Goal: Information Seeking & Learning: Learn about a topic

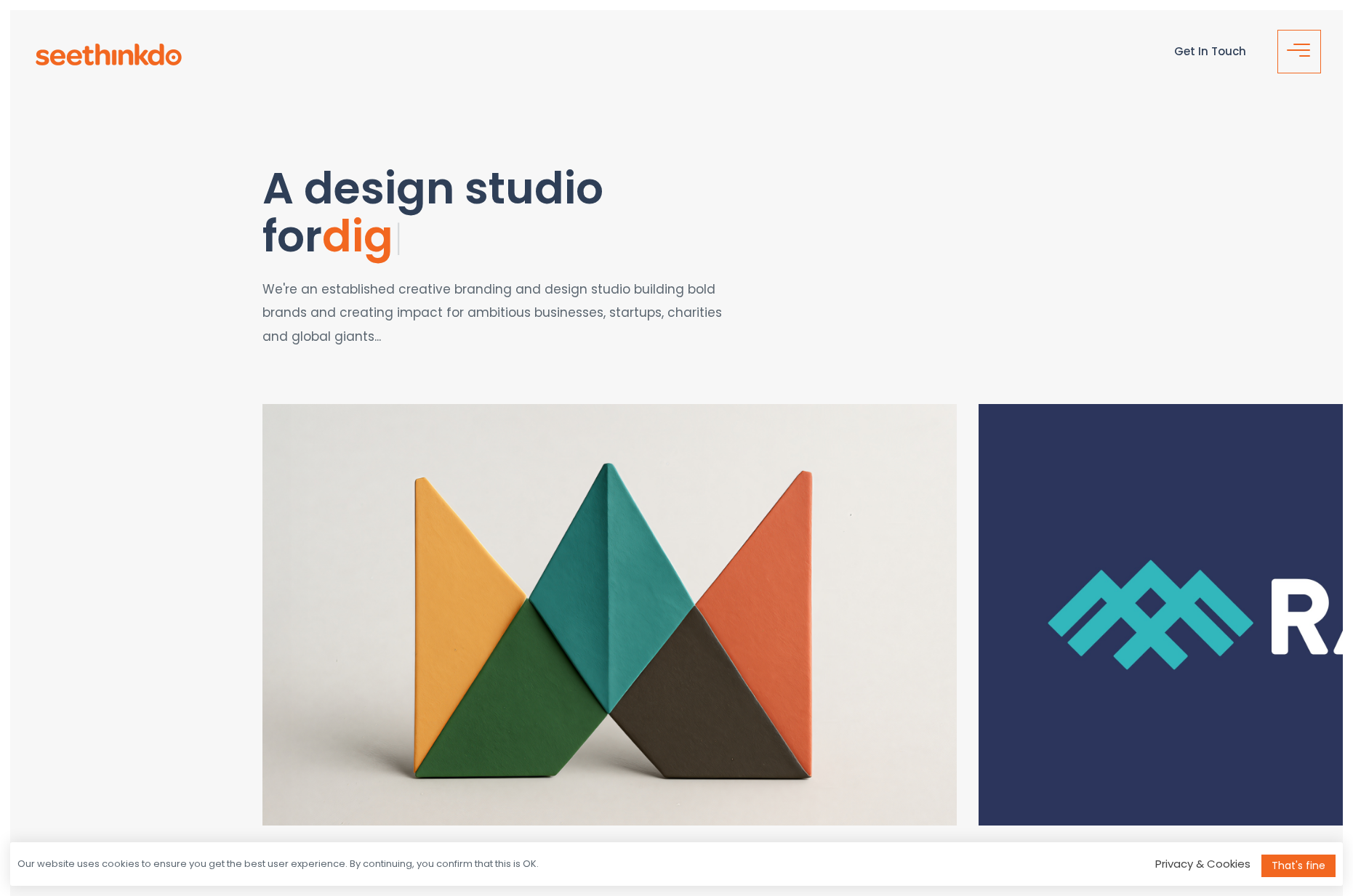
click at [1293, 39] on button "button" at bounding box center [1299, 51] width 44 height 44
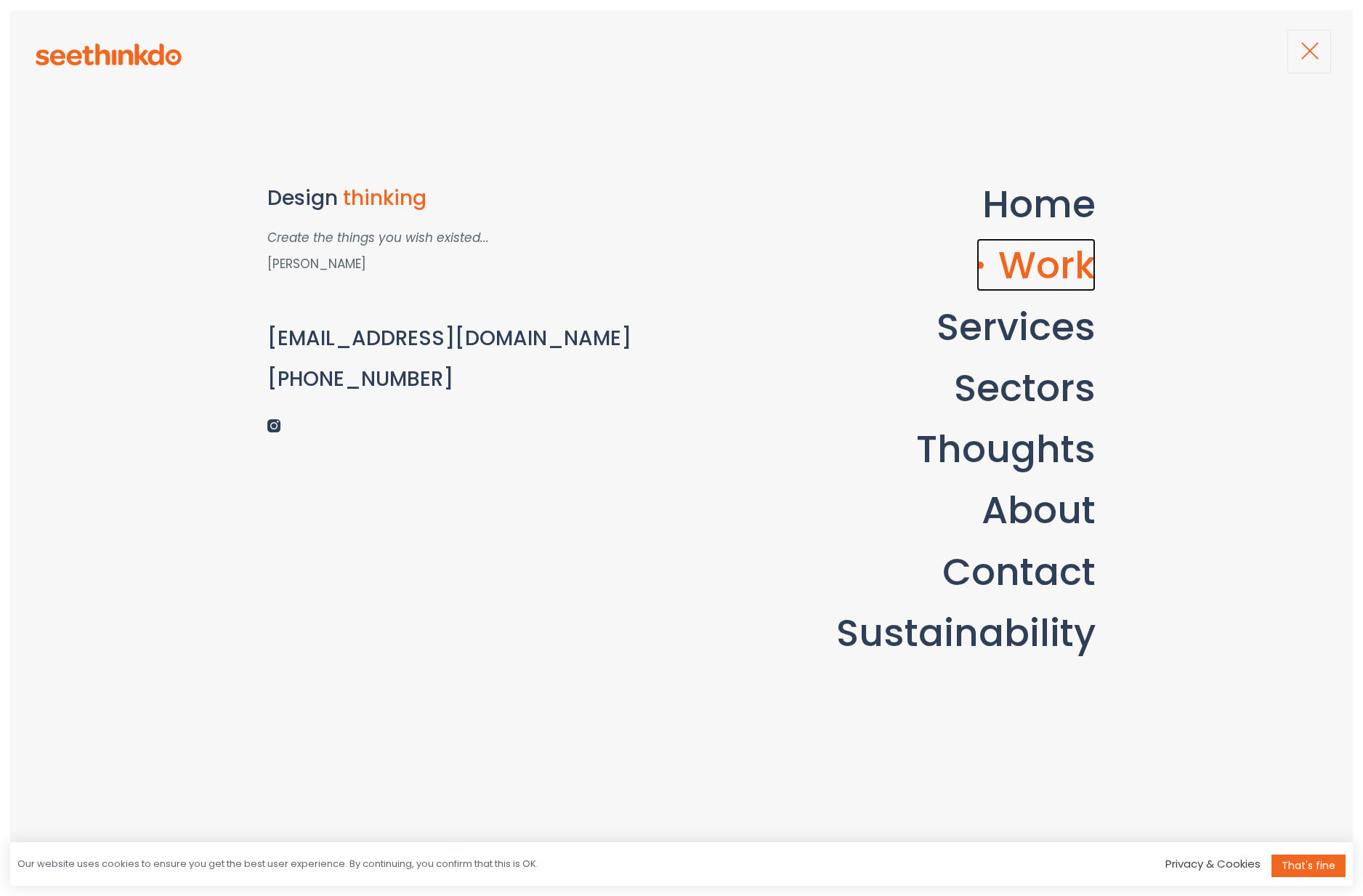
click at [1066, 272] on link "Work" at bounding box center [1036, 265] width 119 height 53
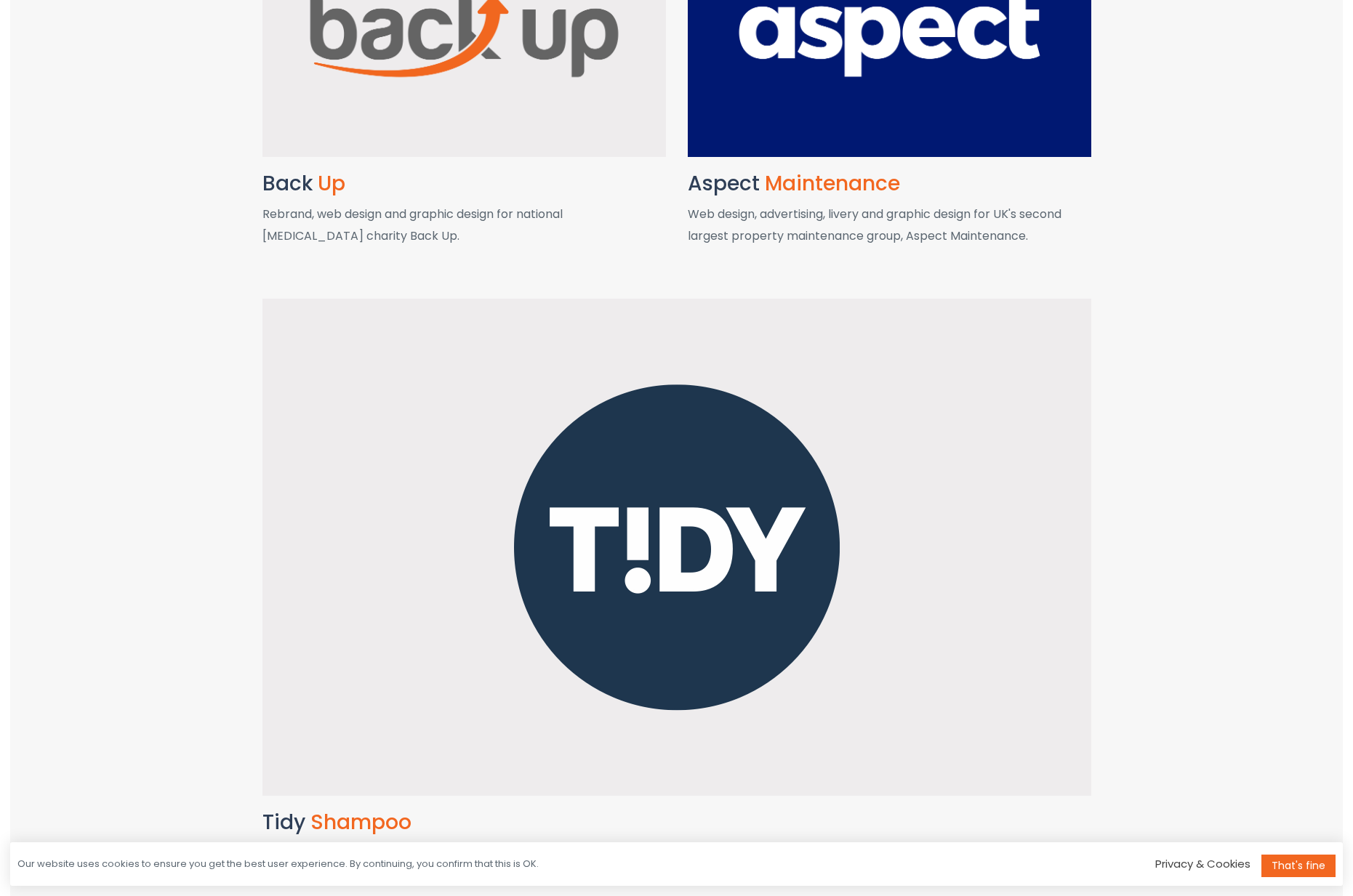
scroll to position [3924, 0]
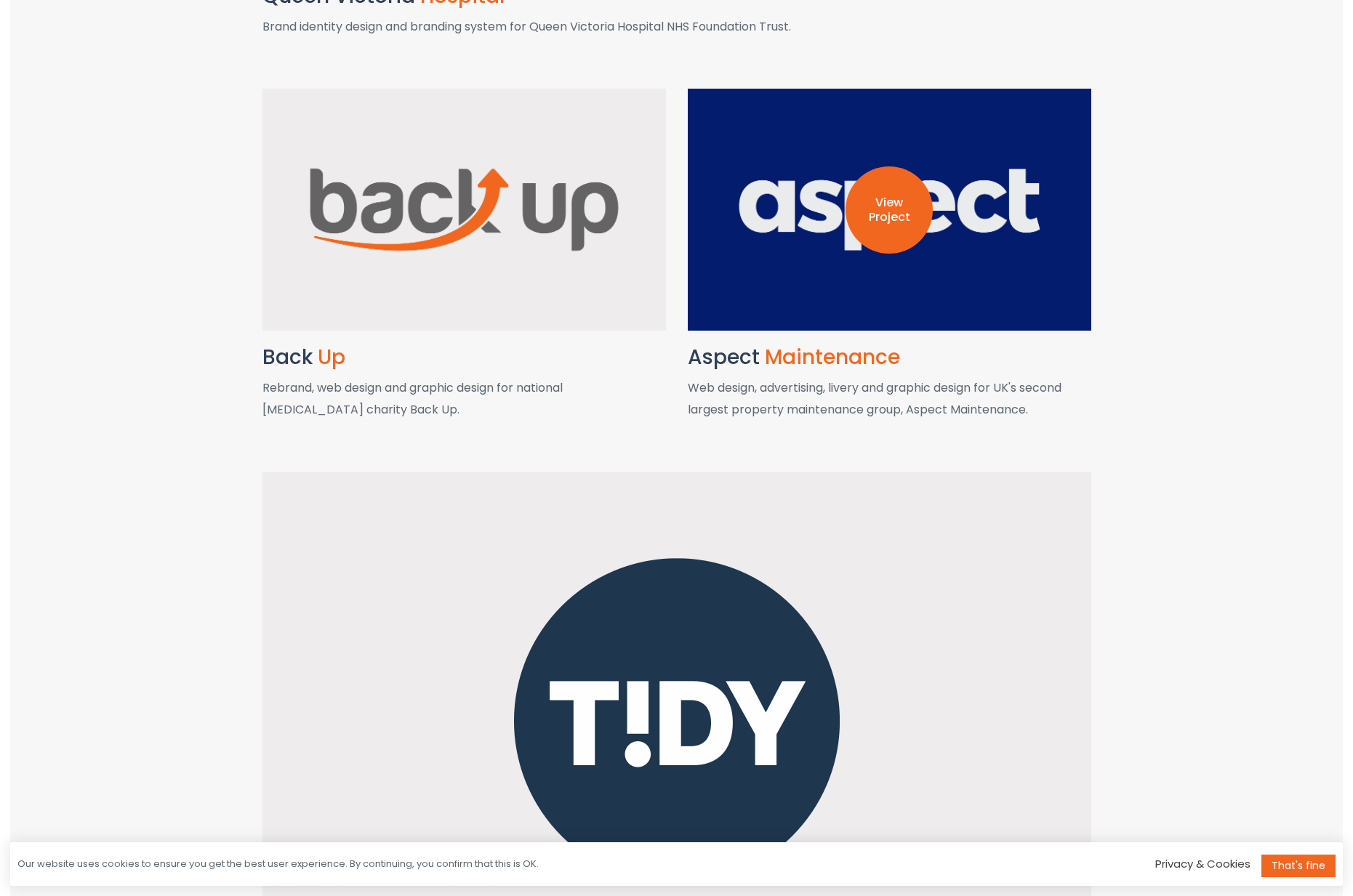
click at [974, 269] on div "View Project" at bounding box center [890, 210] width 404 height 242
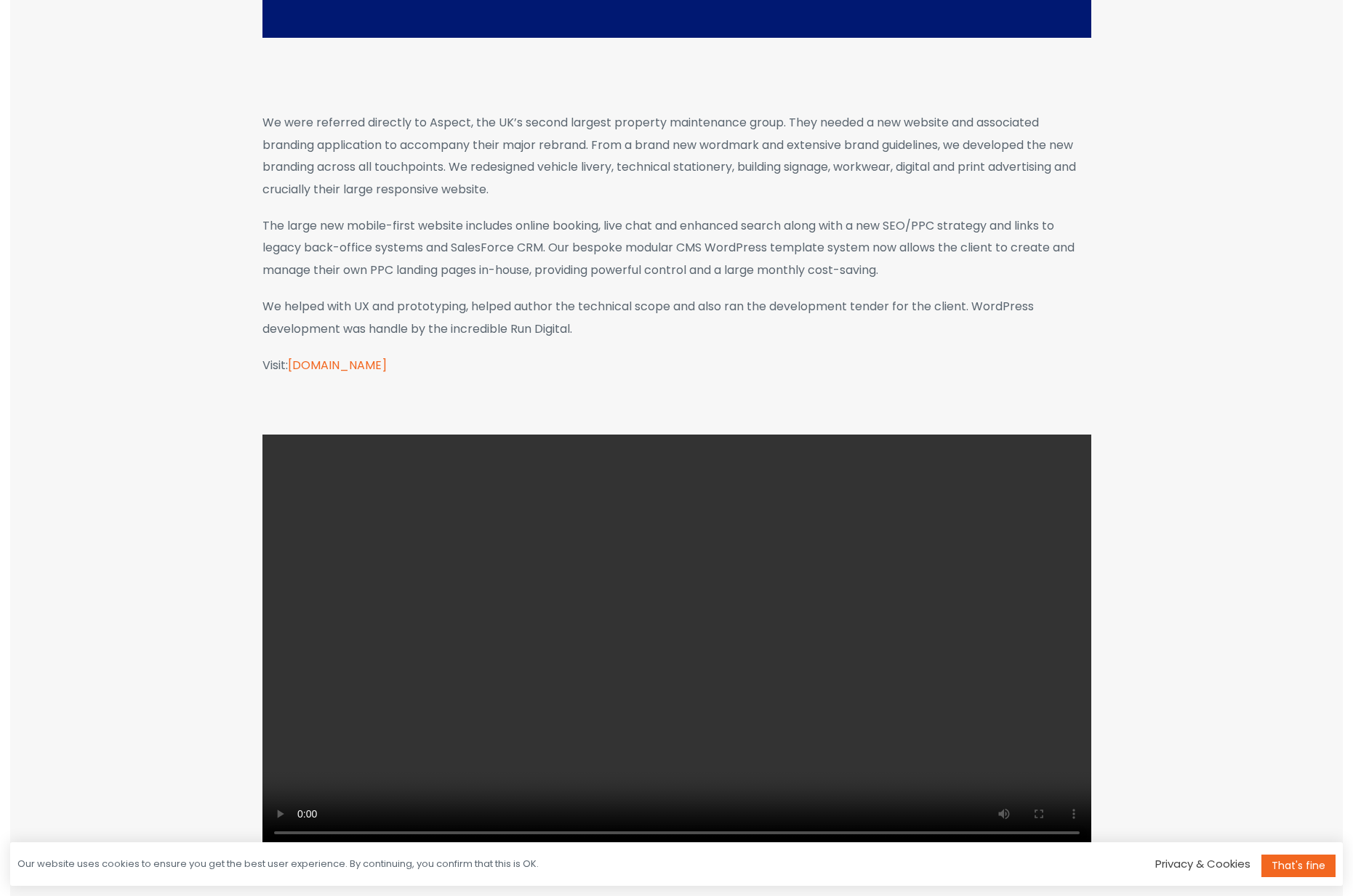
scroll to position [800, 0]
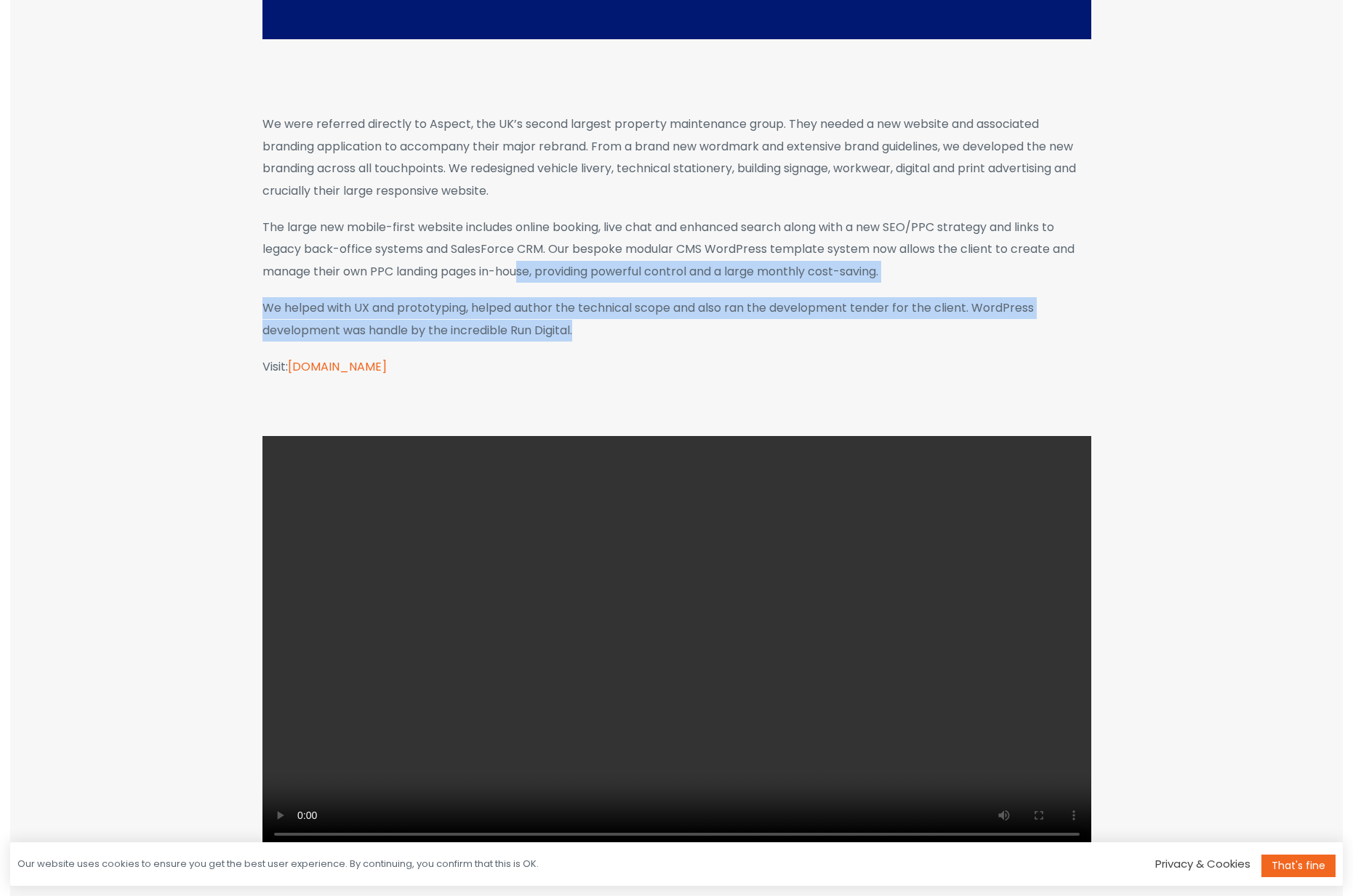
drag, startPoint x: 525, startPoint y: 282, endPoint x: 667, endPoint y: 324, distance: 148.1
click at [667, 324] on div "We were referred directly to Aspect, the UK’s second largest property maintenan…" at bounding box center [676, 246] width 828 height 264
click at [667, 324] on p "We helped with UX and prototyping, helped author the technical scope and also r…" at bounding box center [676, 319] width 828 height 44
drag, startPoint x: 665, startPoint y: 324, endPoint x: 239, endPoint y: 293, distance: 427.1
click at [239, 293] on section "We were referred directly to Aspect, the UK’s second largest property maintenan…" at bounding box center [676, 275] width 1332 height 323
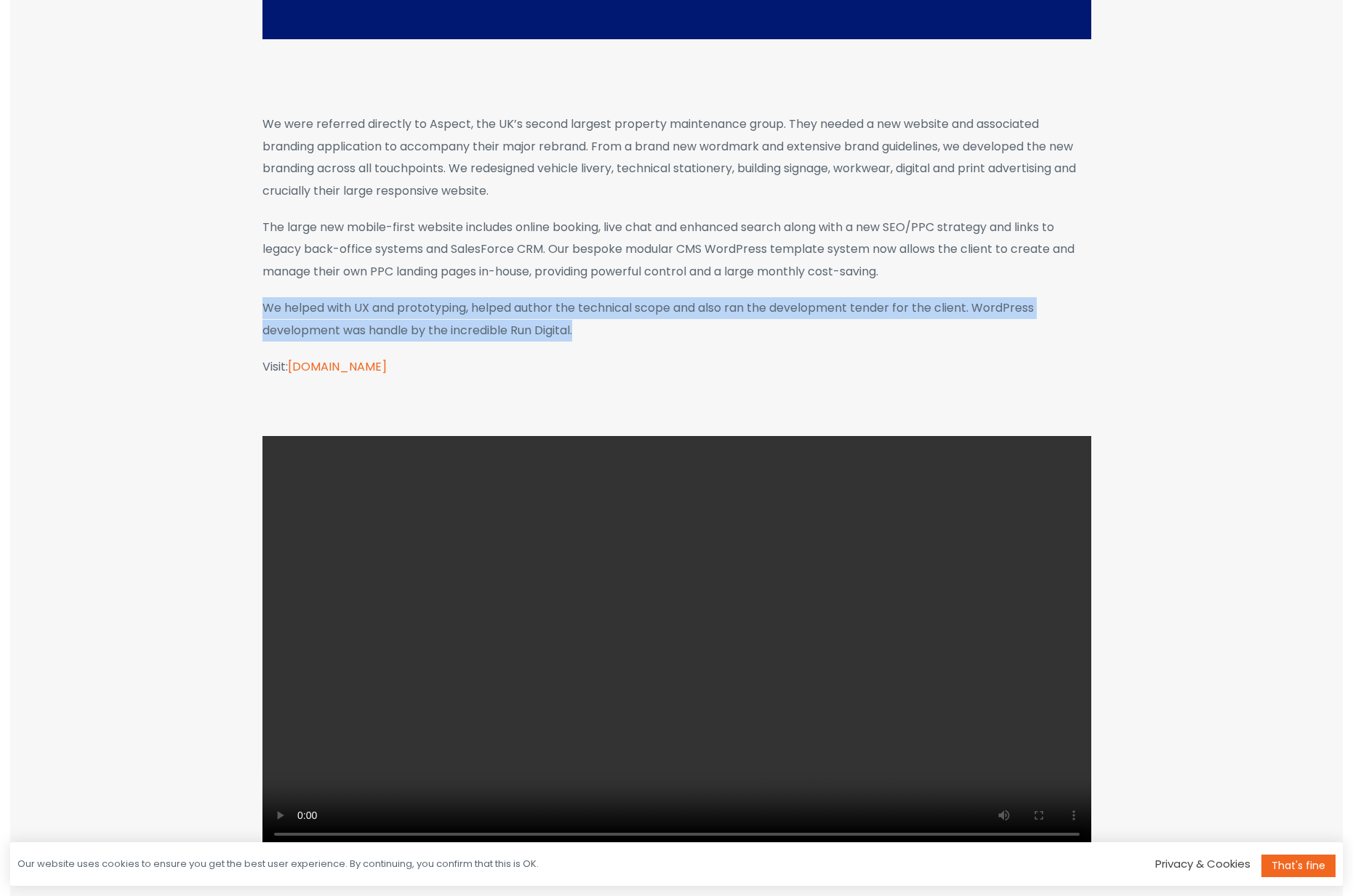
click at [239, 293] on section "We were referred directly to Aspect, the UK’s second largest property maintenan…" at bounding box center [676, 275] width 1332 height 323
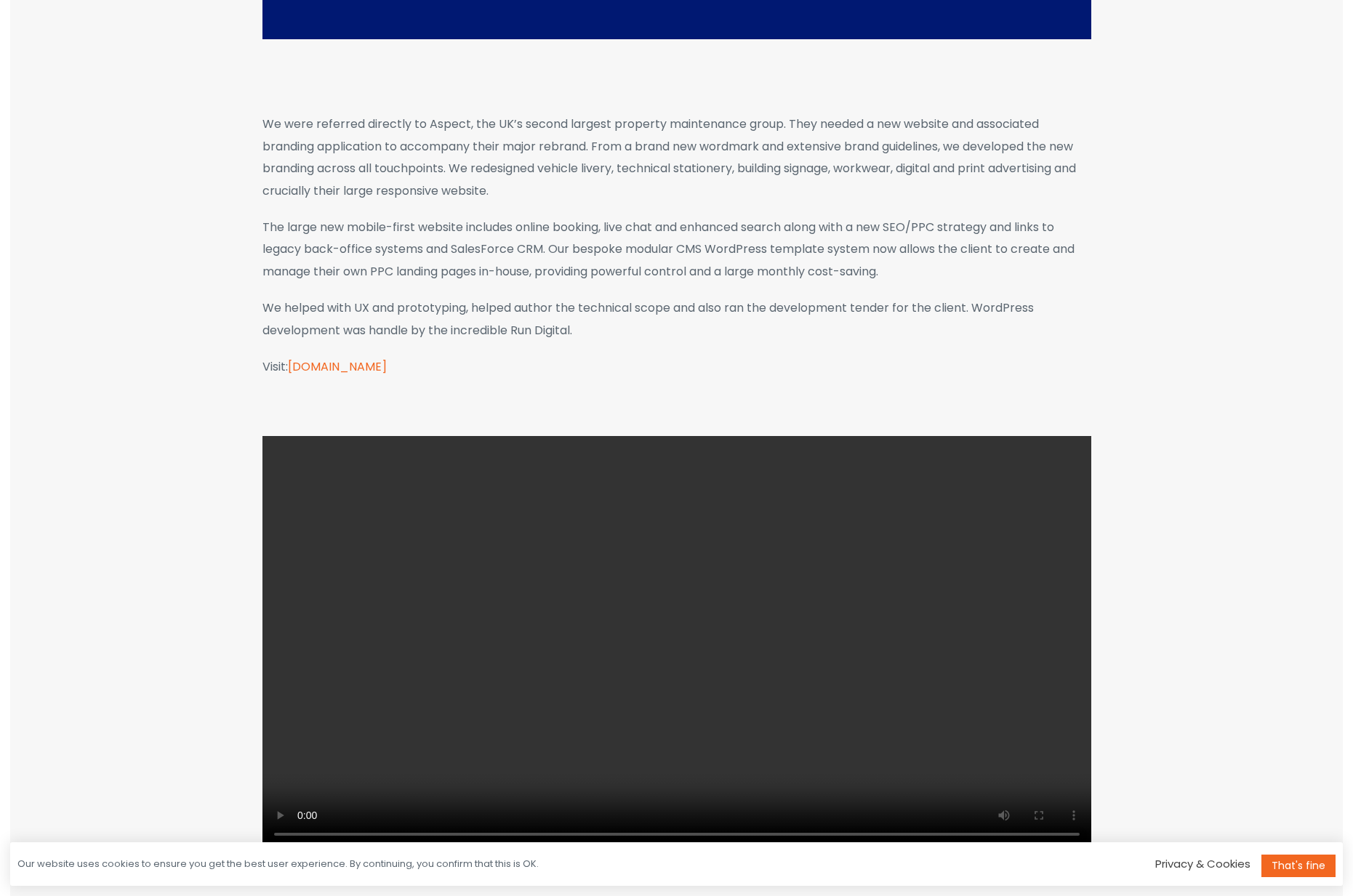
click at [239, 293] on section "We were referred directly to Aspect, the UK’s second largest property maintenan…" at bounding box center [676, 275] width 1332 height 323
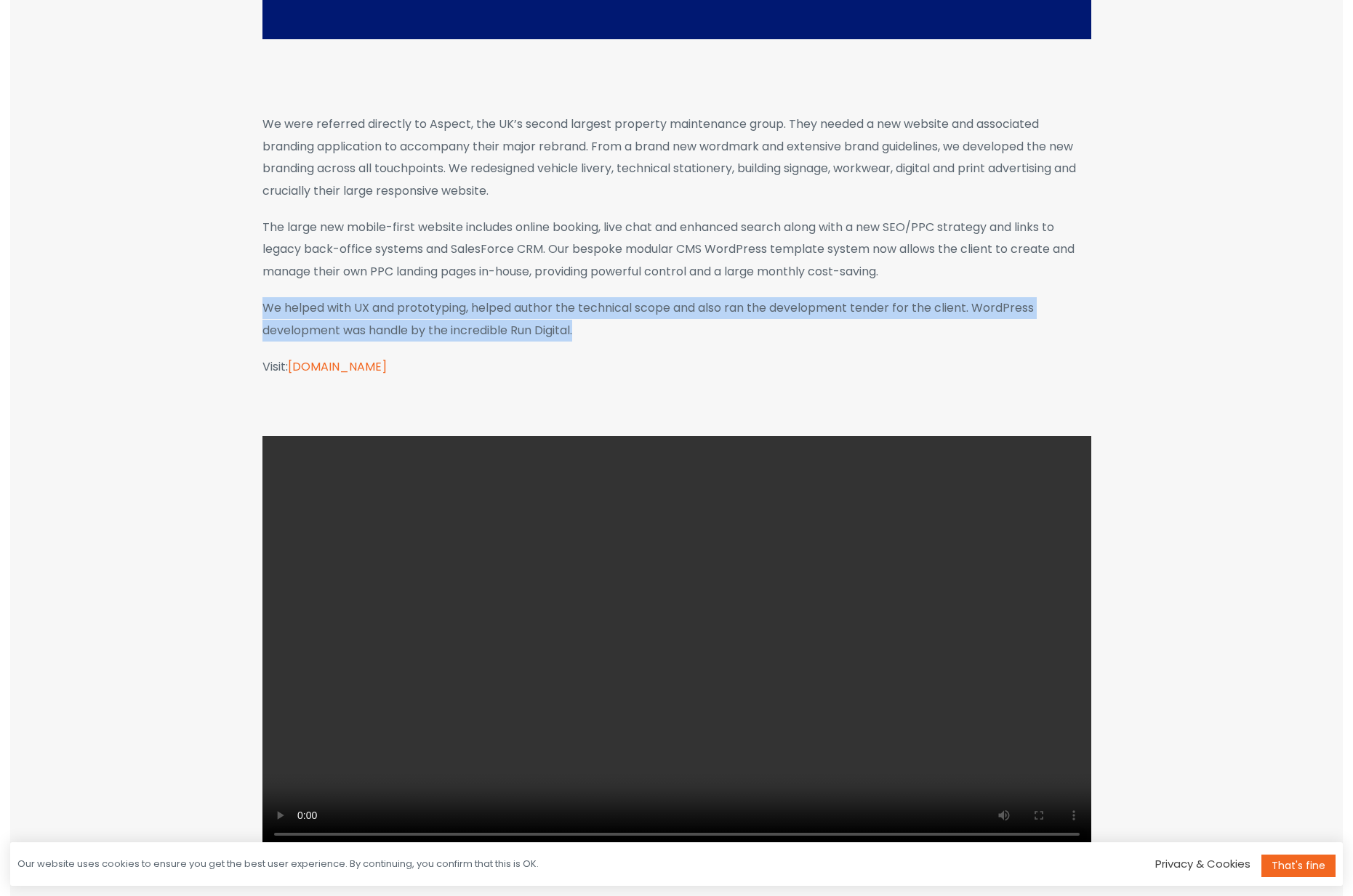
drag, startPoint x: 239, startPoint y: 293, endPoint x: 649, endPoint y: 329, distance: 411.6
click at [649, 329] on section "We were referred directly to Aspect, the UK’s second largest property maintenan…" at bounding box center [676, 275] width 1332 height 323
click at [649, 329] on p "We helped with UX and prototyping, helped author the technical scope and also r…" at bounding box center [676, 319] width 828 height 44
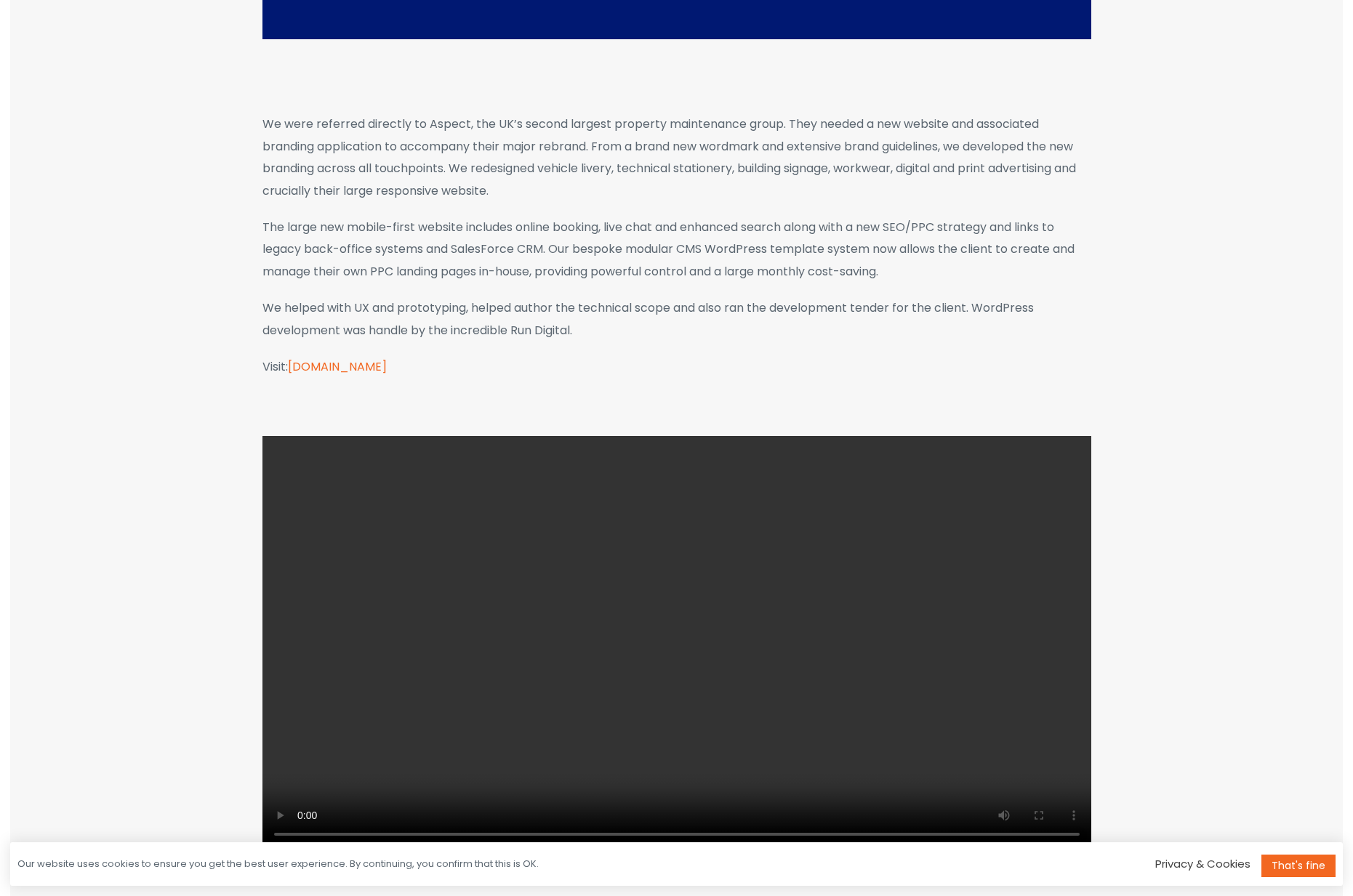
click at [525, 320] on p "We helped with UX and prototyping, helped author the technical scope and also r…" at bounding box center [676, 319] width 828 height 44
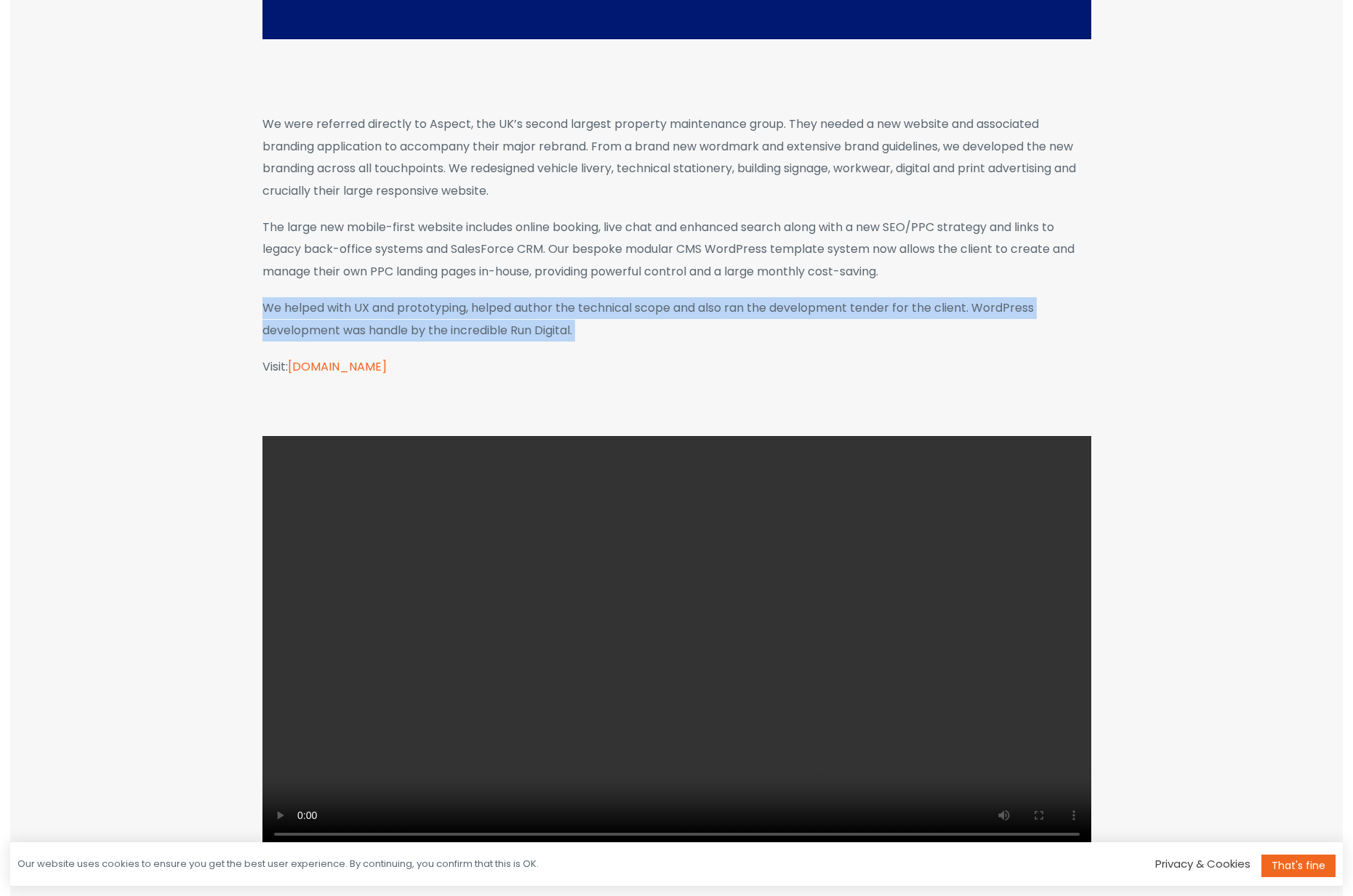
click at [525, 320] on p "We helped with UX and prototyping, helped author the technical scope and also r…" at bounding box center [676, 319] width 828 height 44
click at [605, 324] on p "We helped with UX and prototyping, helped author the technical scope and also r…" at bounding box center [676, 319] width 828 height 44
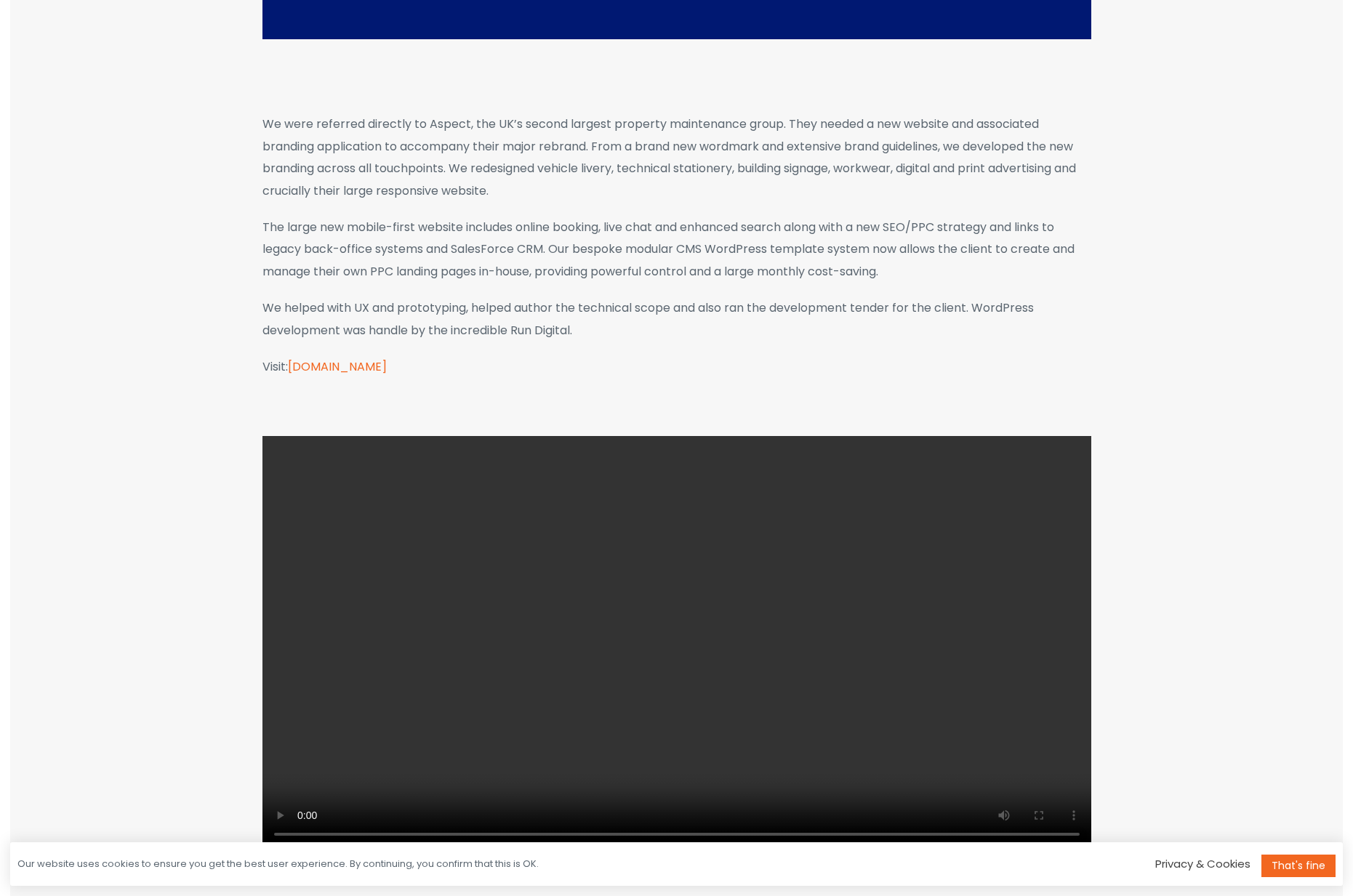
click at [626, 323] on p "We helped with UX and prototyping, helped author the technical scope and also r…" at bounding box center [676, 319] width 828 height 44
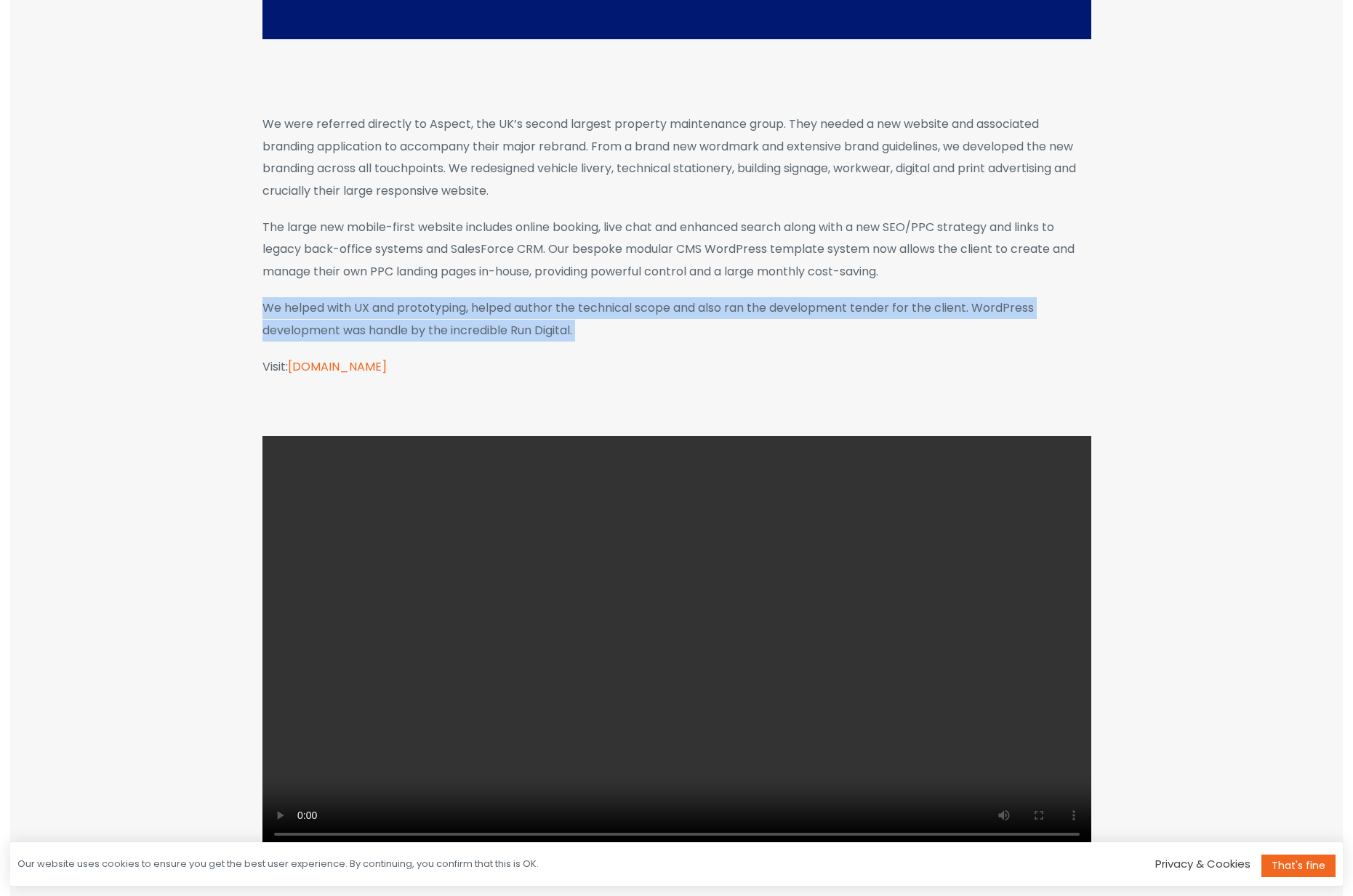
click at [626, 323] on p "We helped with UX and prototyping, helped author the technical scope and also r…" at bounding box center [676, 319] width 828 height 44
click at [627, 328] on p "We helped with UX and prototyping, helped author the technical scope and also r…" at bounding box center [676, 319] width 828 height 44
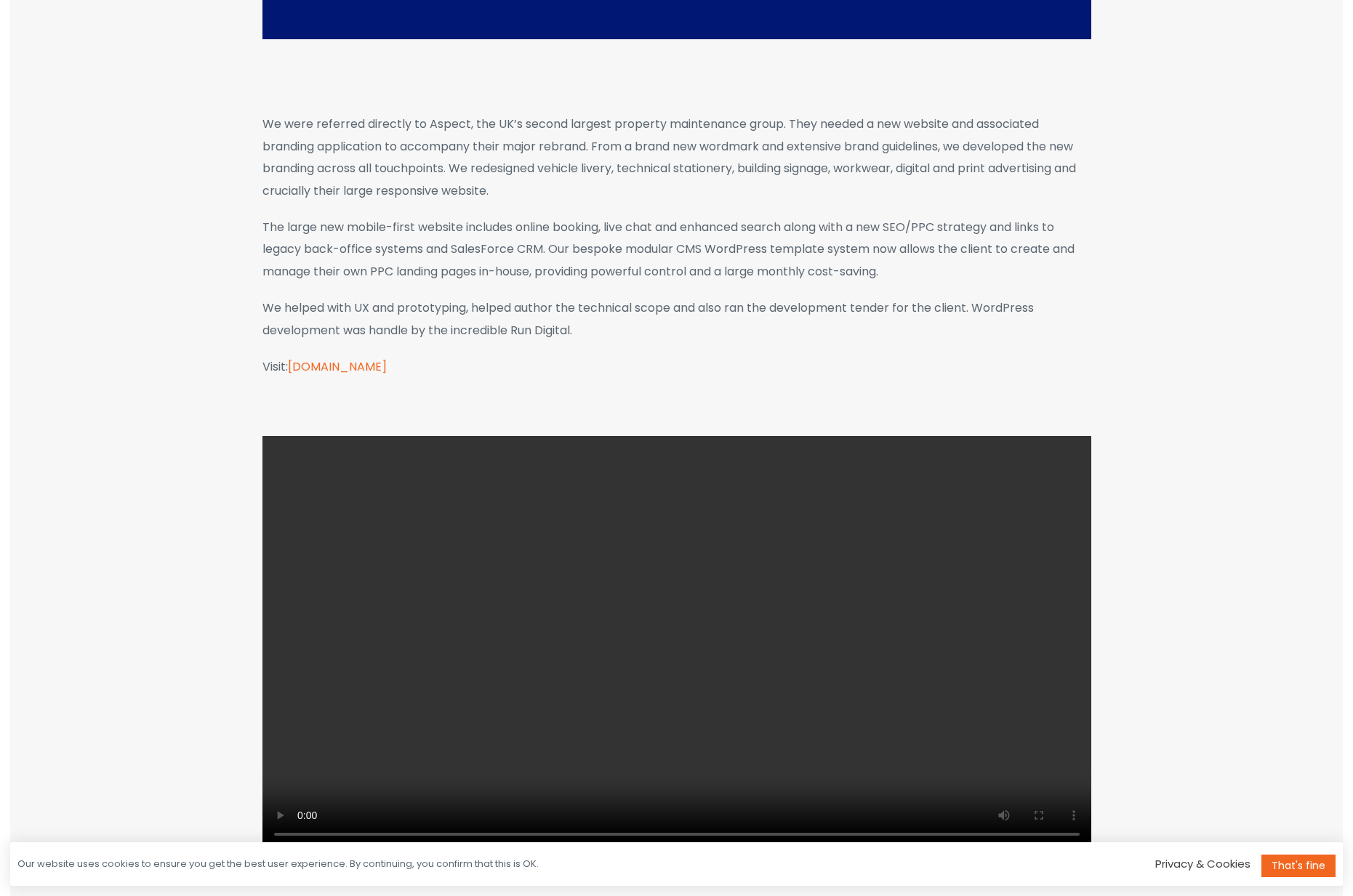
click at [627, 328] on p "We helped with UX and prototyping, helped author the technical scope and also r…" at bounding box center [676, 319] width 828 height 44
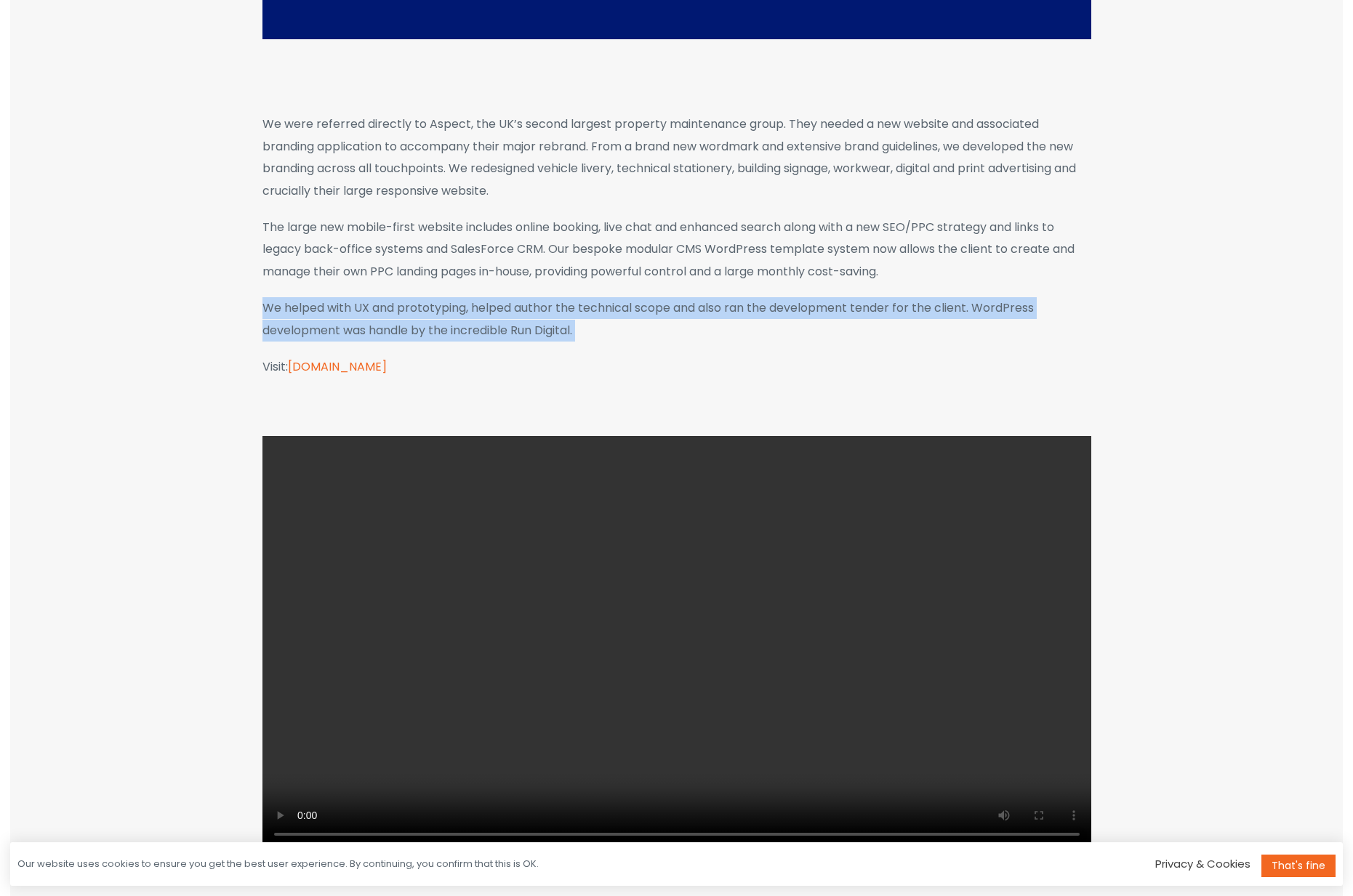
click at [627, 328] on p "We helped with UX and prototyping, helped author the technical scope and also r…" at bounding box center [676, 319] width 828 height 44
click at [652, 334] on p "We helped with UX and prototyping, helped author the technical scope and also r…" at bounding box center [676, 319] width 828 height 44
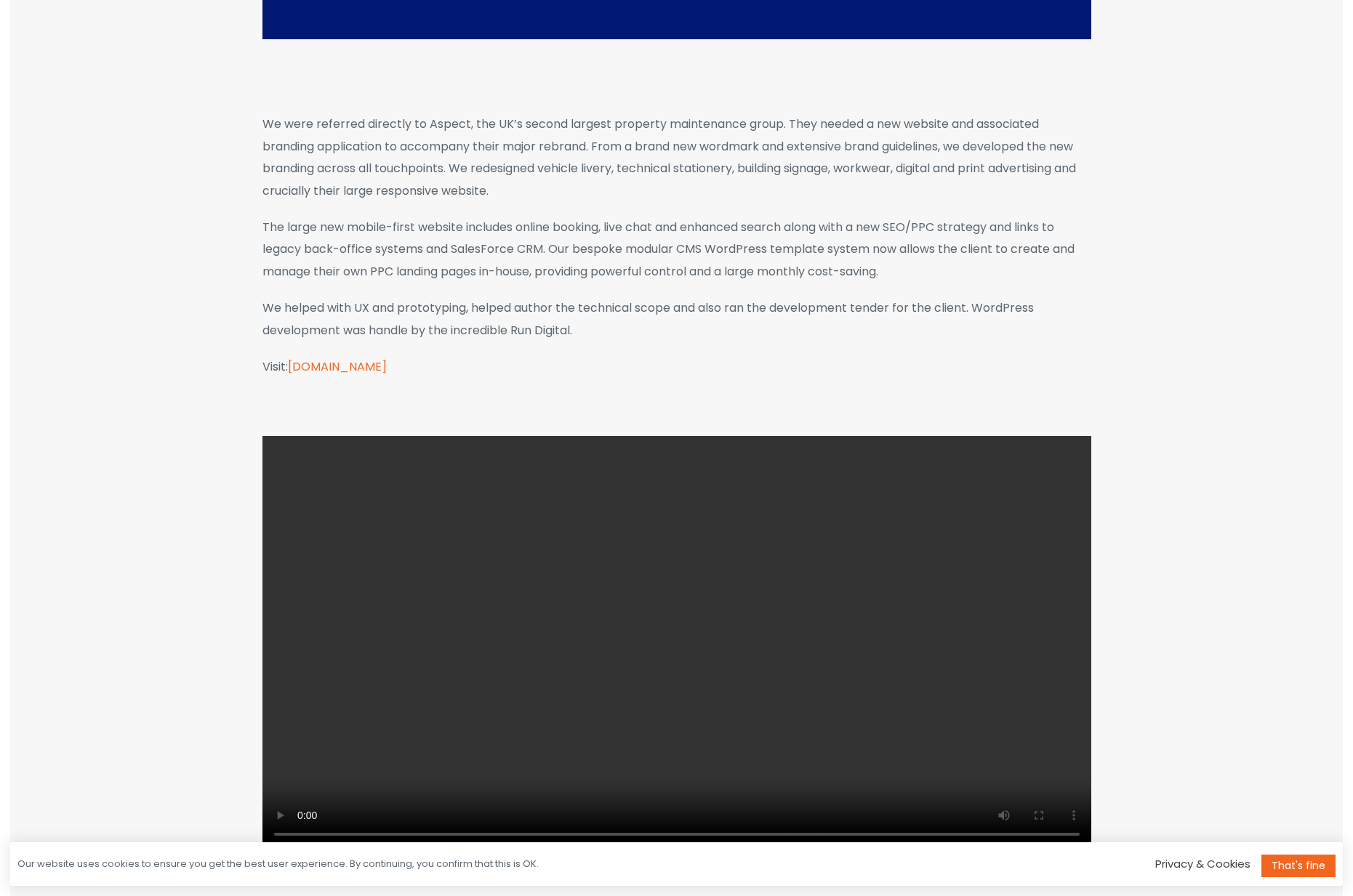
click at [652, 334] on p "We helped with UX and prototyping, helped author the technical scope and also r…" at bounding box center [676, 319] width 828 height 44
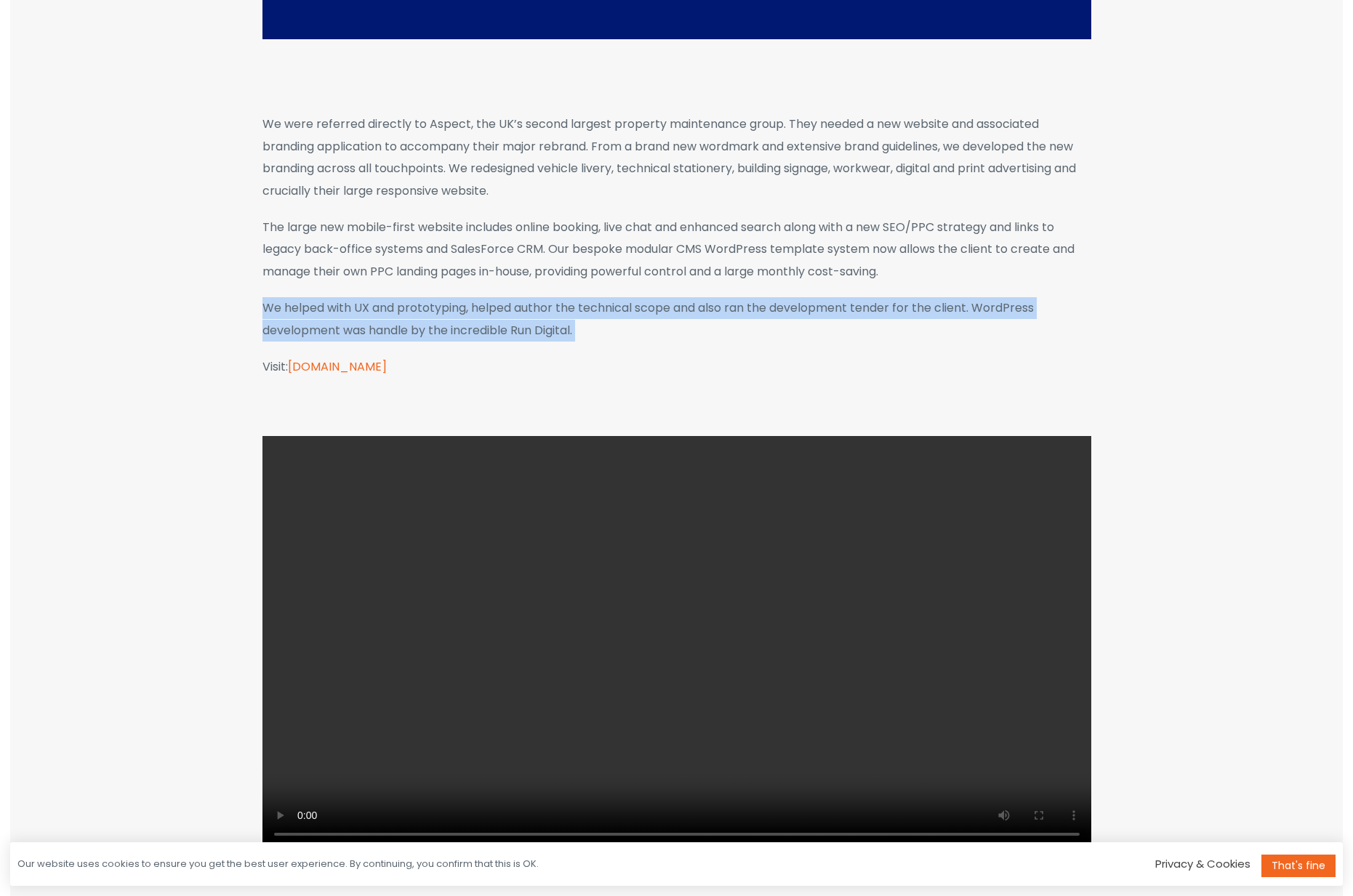
click at [652, 334] on p "We helped with UX and prototyping, helped author the technical scope and also r…" at bounding box center [676, 319] width 828 height 44
click at [655, 335] on p "We helped with UX and prototyping, helped author the technical scope and also r…" at bounding box center [676, 319] width 828 height 44
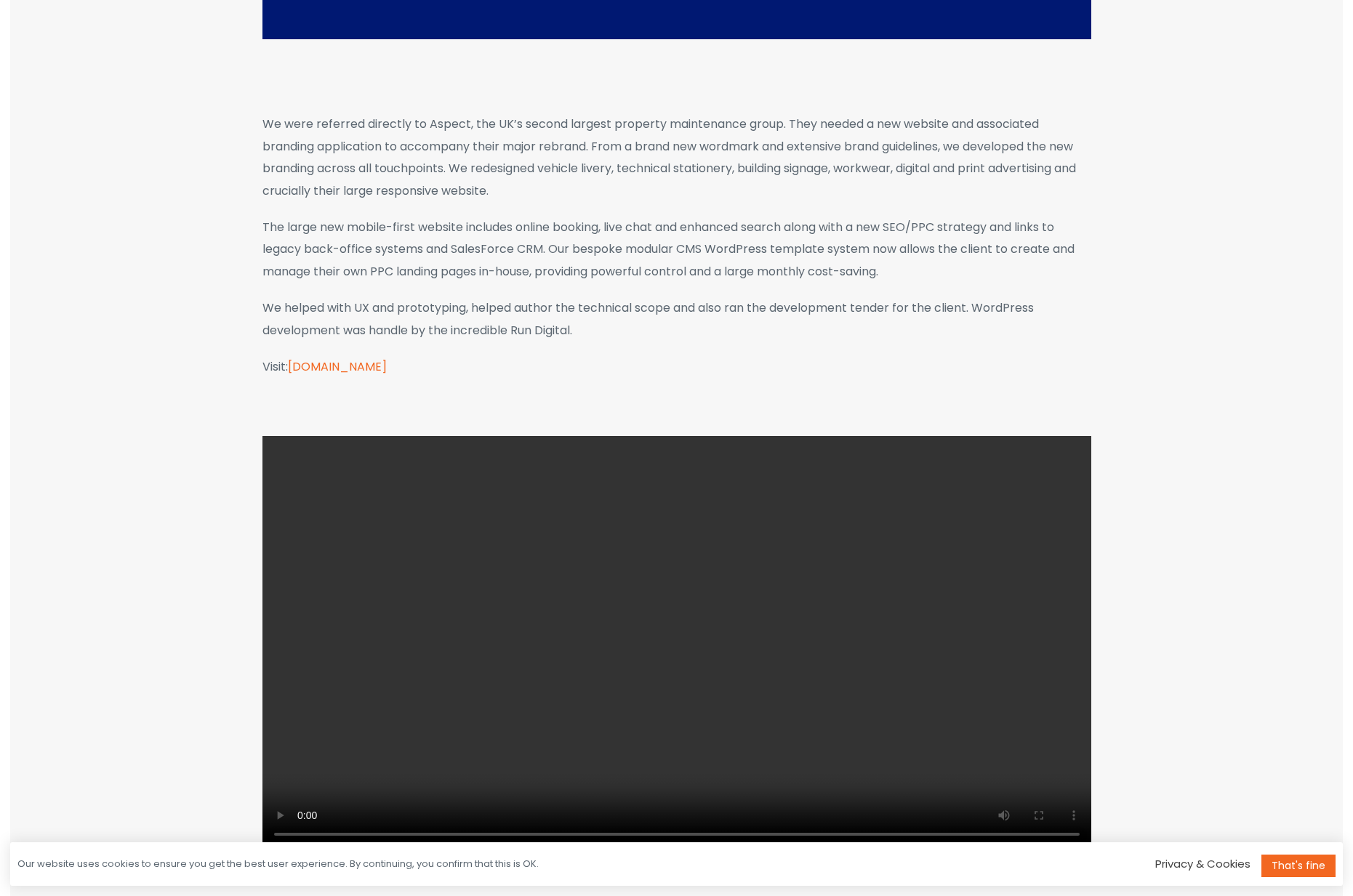
click at [655, 335] on p "We helped with UX and prototyping, helped author the technical scope and also r…" at bounding box center [676, 319] width 828 height 44
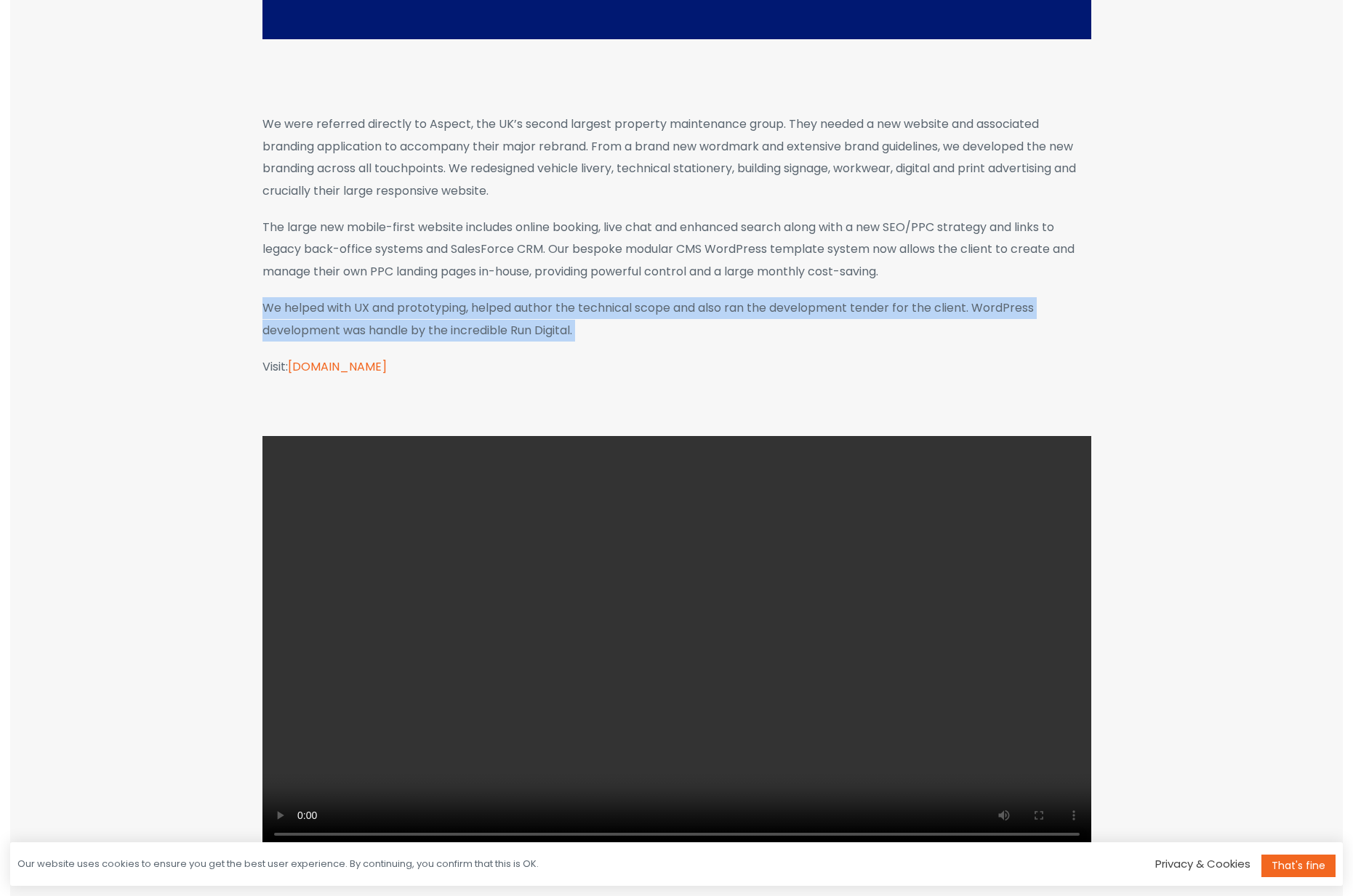
click at [655, 335] on p "We helped with UX and prototyping, helped author the technical scope and also r…" at bounding box center [676, 319] width 828 height 44
click at [665, 335] on p "We helped with UX and prototyping, helped author the technical scope and also r…" at bounding box center [676, 319] width 828 height 44
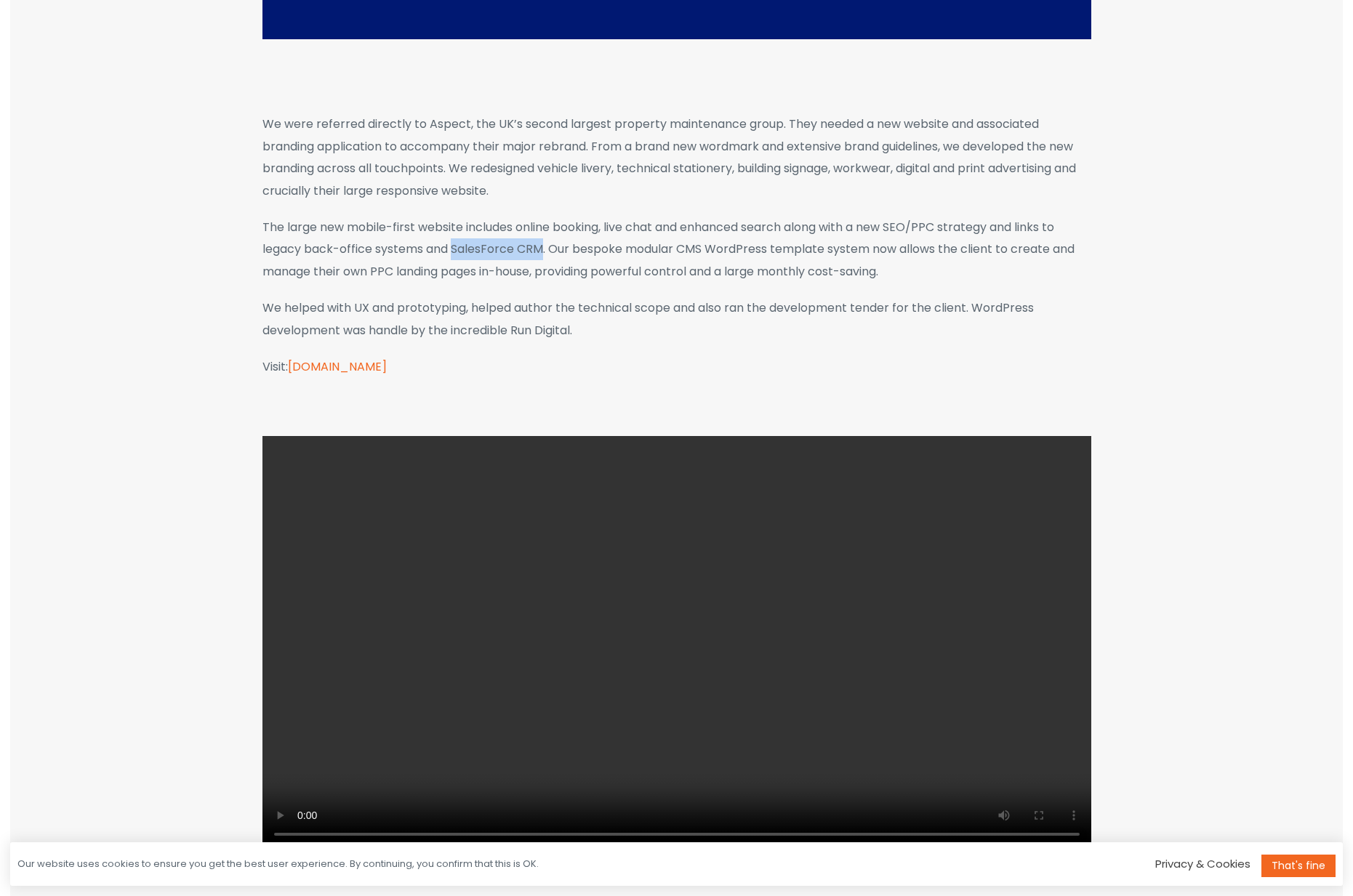
drag, startPoint x: 453, startPoint y: 249, endPoint x: 541, endPoint y: 252, distance: 88.1
click at [541, 252] on p "The large new mobile-first website includes online booking, live chat and enhan…" at bounding box center [676, 249] width 828 height 66
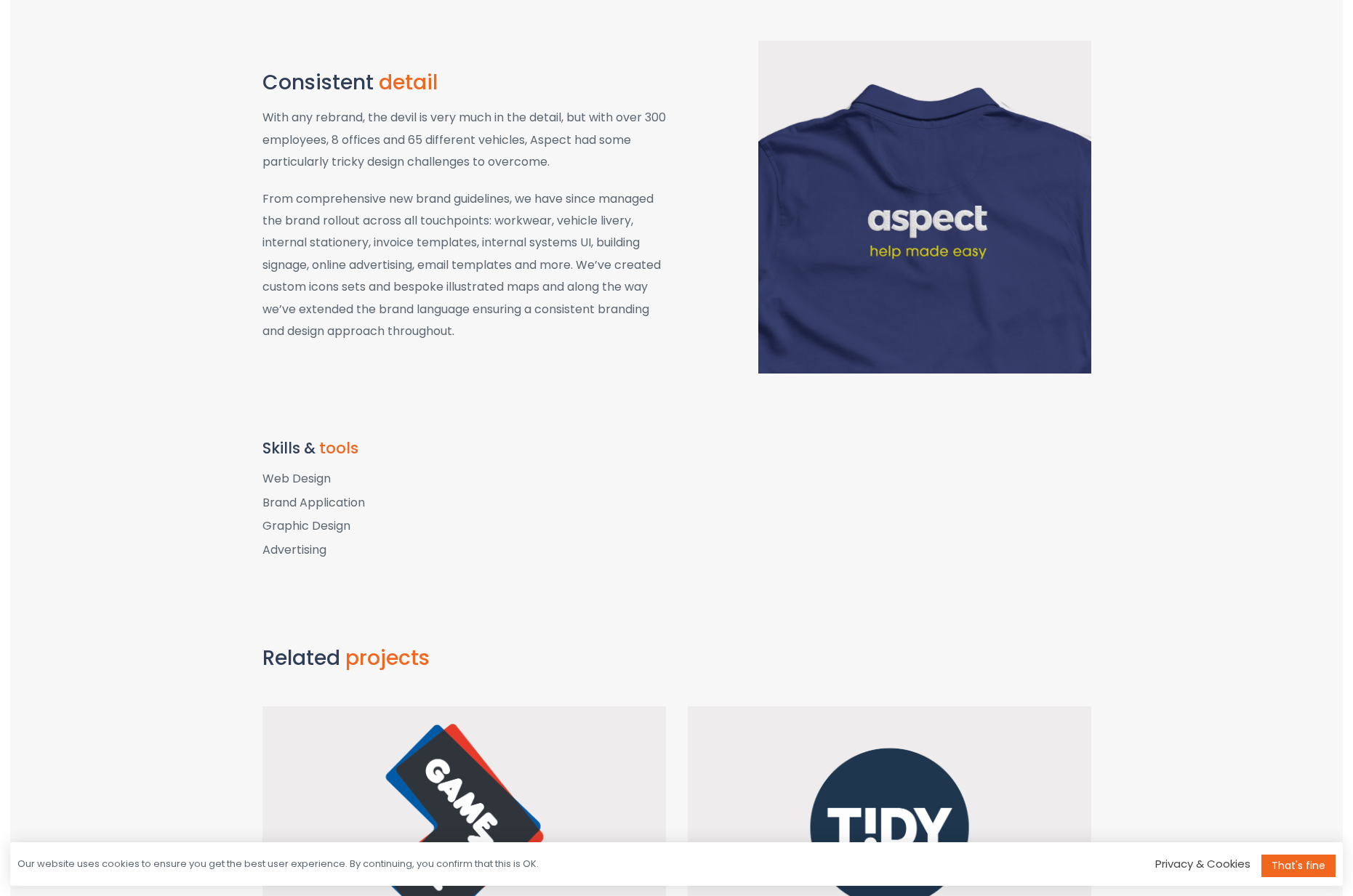
scroll to position [1671, 0]
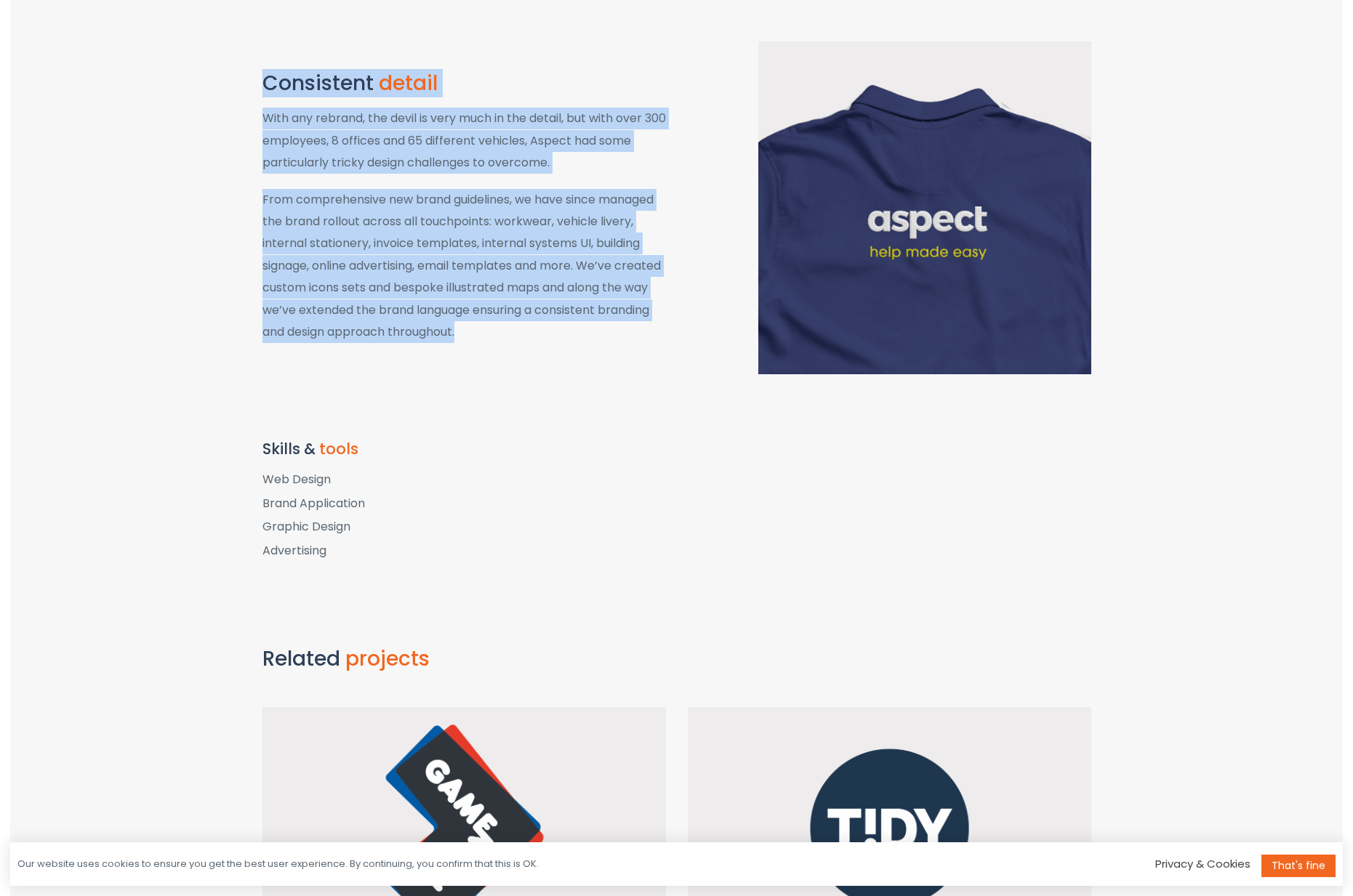
drag, startPoint x: 181, startPoint y: 149, endPoint x: 649, endPoint y: 436, distance: 549.0
click at [649, 432] on section "Consistent detail With any rebrand, the devil is very much in the detail, but w…" at bounding box center [676, 237] width 1332 height 391
click at [649, 344] on p "From comprehensive new brand guidelines, we have since managed the brand rollou…" at bounding box center [464, 266] width 404 height 155
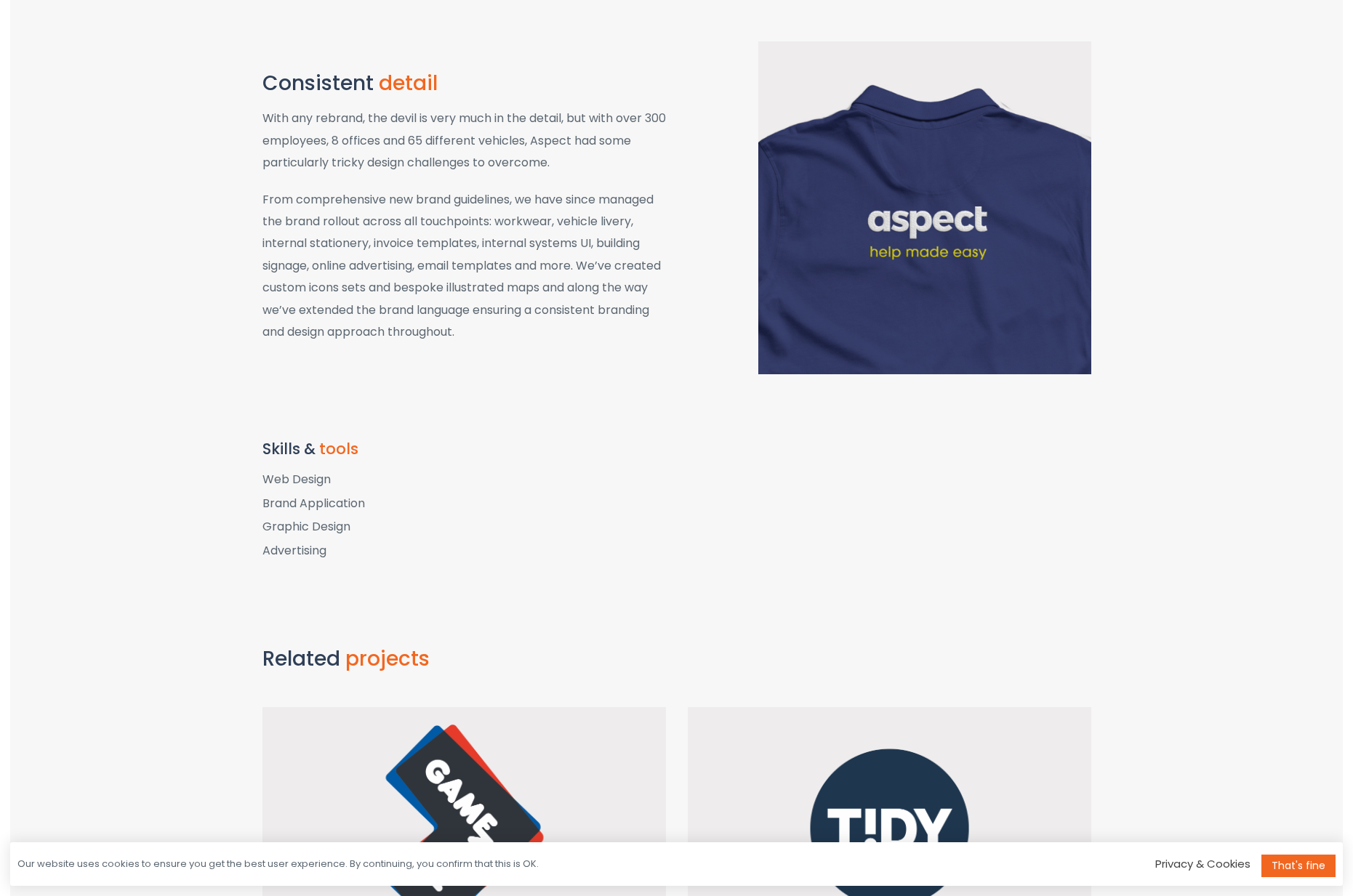
drag, startPoint x: 616, startPoint y: 424, endPoint x: 596, endPoint y: 421, distance: 20.2
click at [596, 344] on p "From comprehensive new brand guidelines, we have since managed the brand rollou…" at bounding box center [464, 266] width 404 height 155
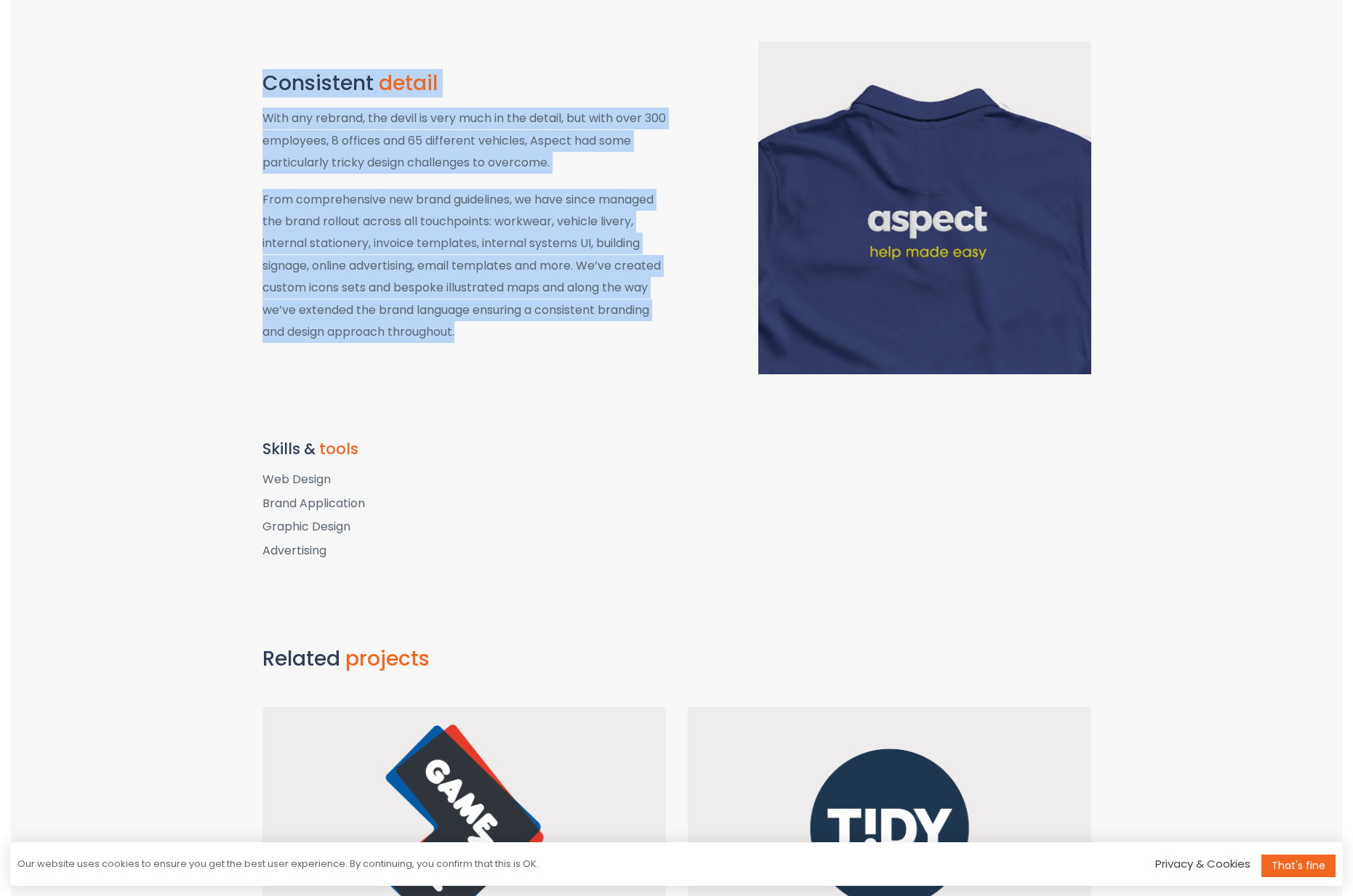
drag, startPoint x: 591, startPoint y: 422, endPoint x: 261, endPoint y: 162, distance: 420.1
click at [261, 162] on div "Consistent detail With any rebrand, the devil is very much in the detail, but w…" at bounding box center [676, 207] width 850 height 333
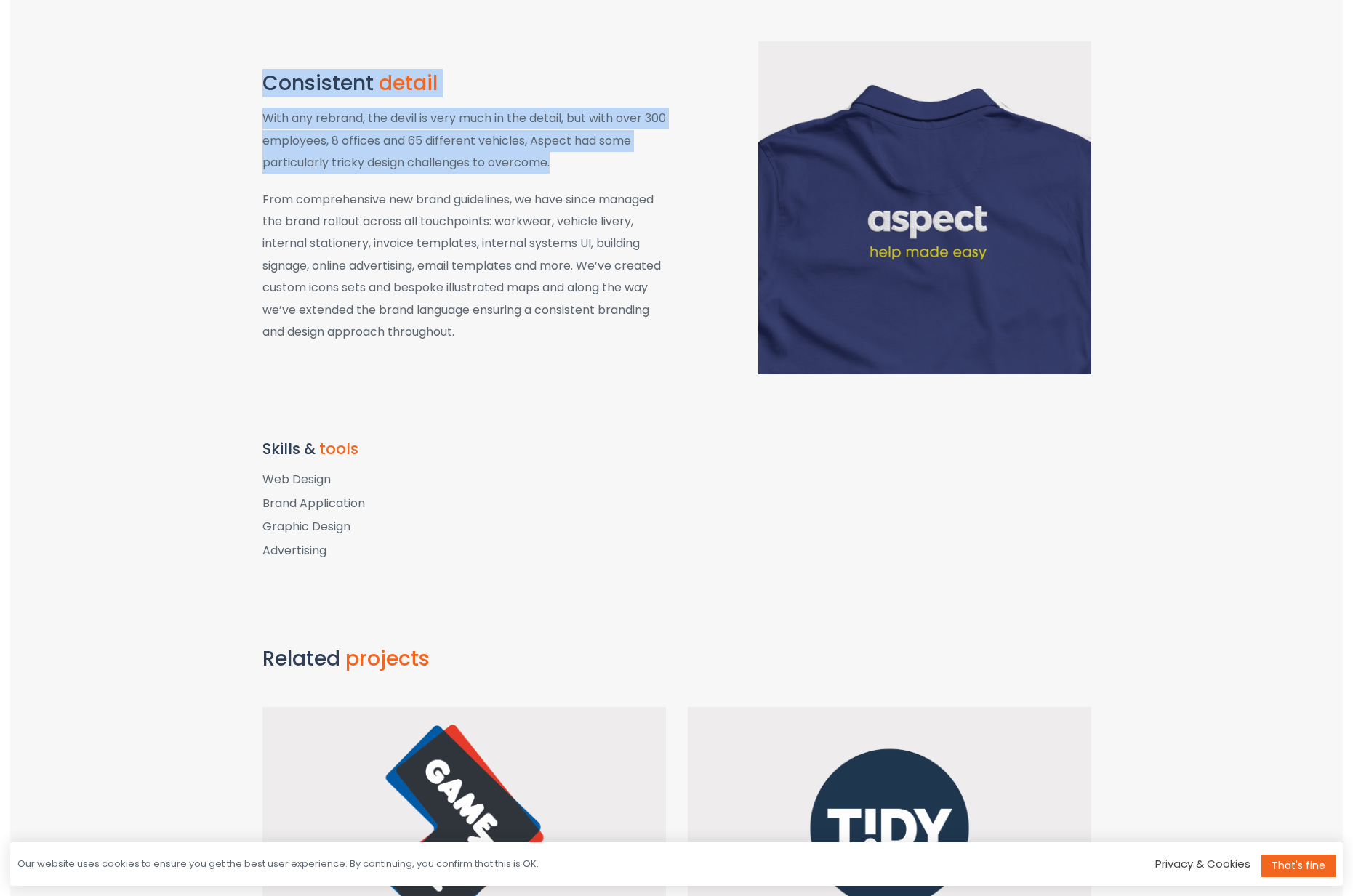
drag, startPoint x: 257, startPoint y: 169, endPoint x: 570, endPoint y: 254, distance: 324.3
click at [570, 254] on div "Consistent detail With any rebrand, the devil is very much in the detail, but w…" at bounding box center [464, 208] width 426 height 271
click at [570, 173] on p "With any rebrand, the devil is very much in the detail, but with over 300 emplo…" at bounding box center [464, 140] width 404 height 66
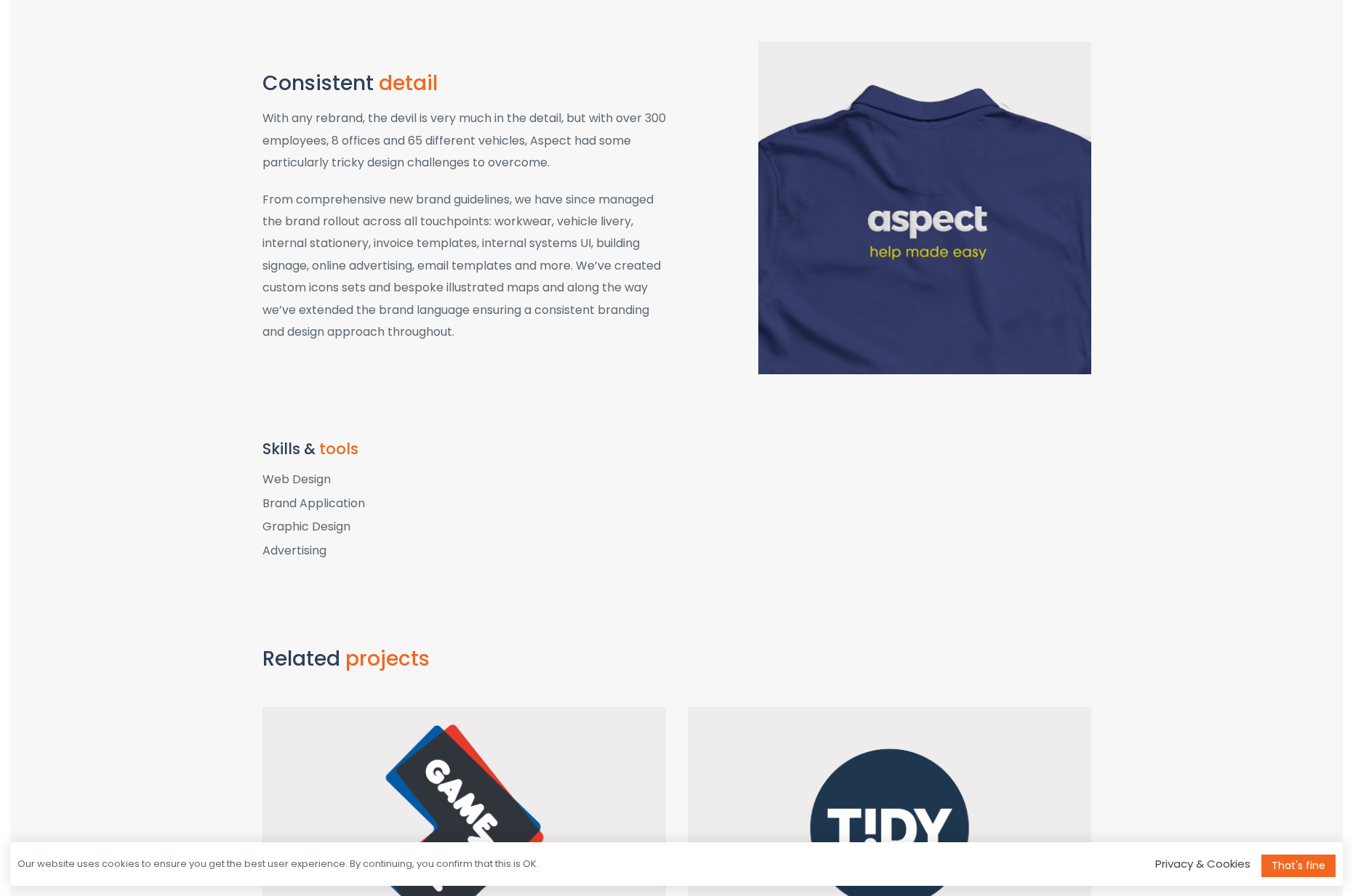
click at [570, 173] on p "With any rebrand, the devil is very much in the detail, but with over 300 emplo…" at bounding box center [464, 140] width 404 height 66
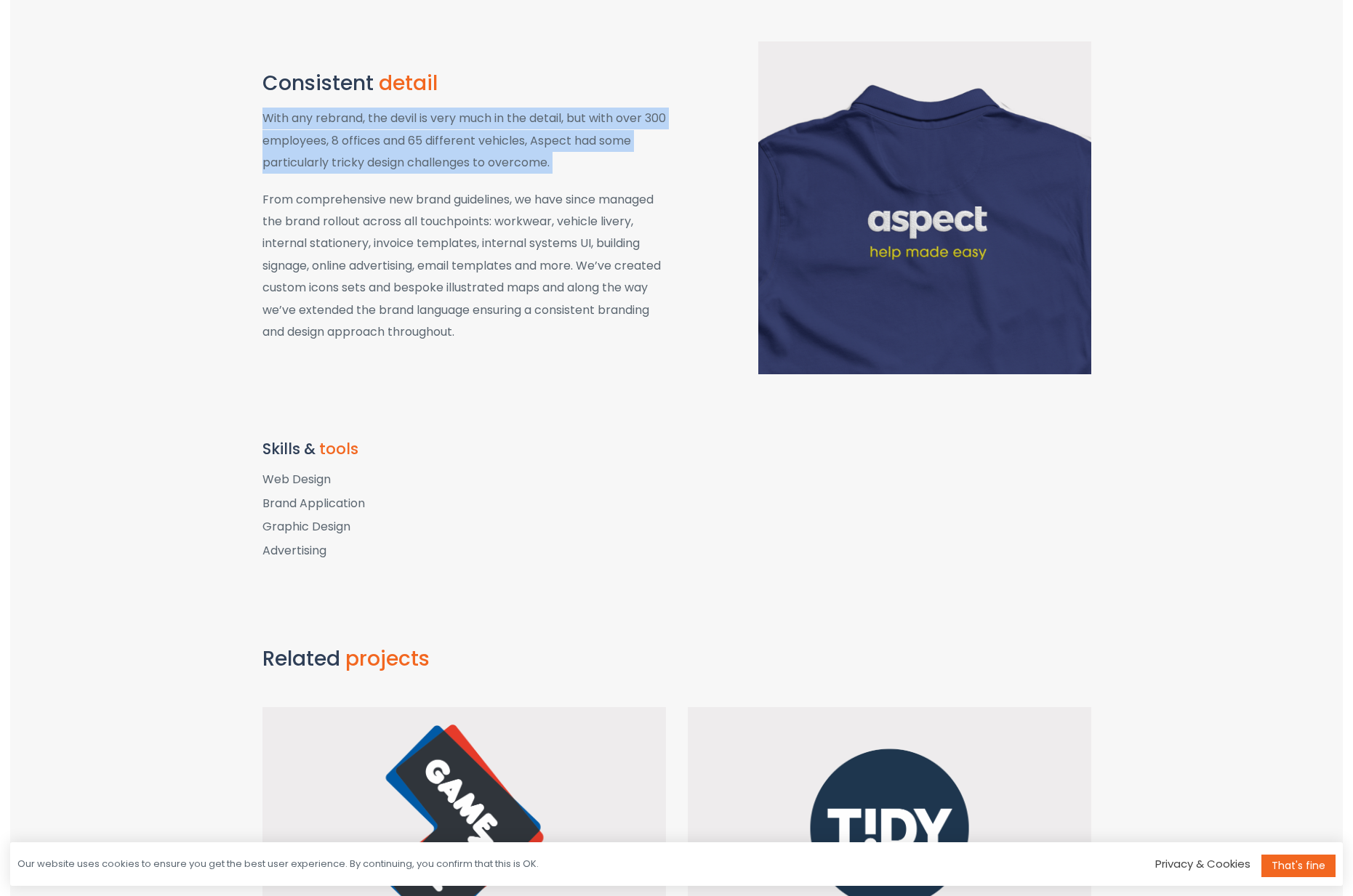
click at [570, 173] on p "With any rebrand, the devil is very much in the detail, but with over 300 emplo…" at bounding box center [464, 140] width 404 height 66
click at [586, 173] on p "With any rebrand, the devil is very much in the detail, but with over 300 emplo…" at bounding box center [464, 140] width 404 height 66
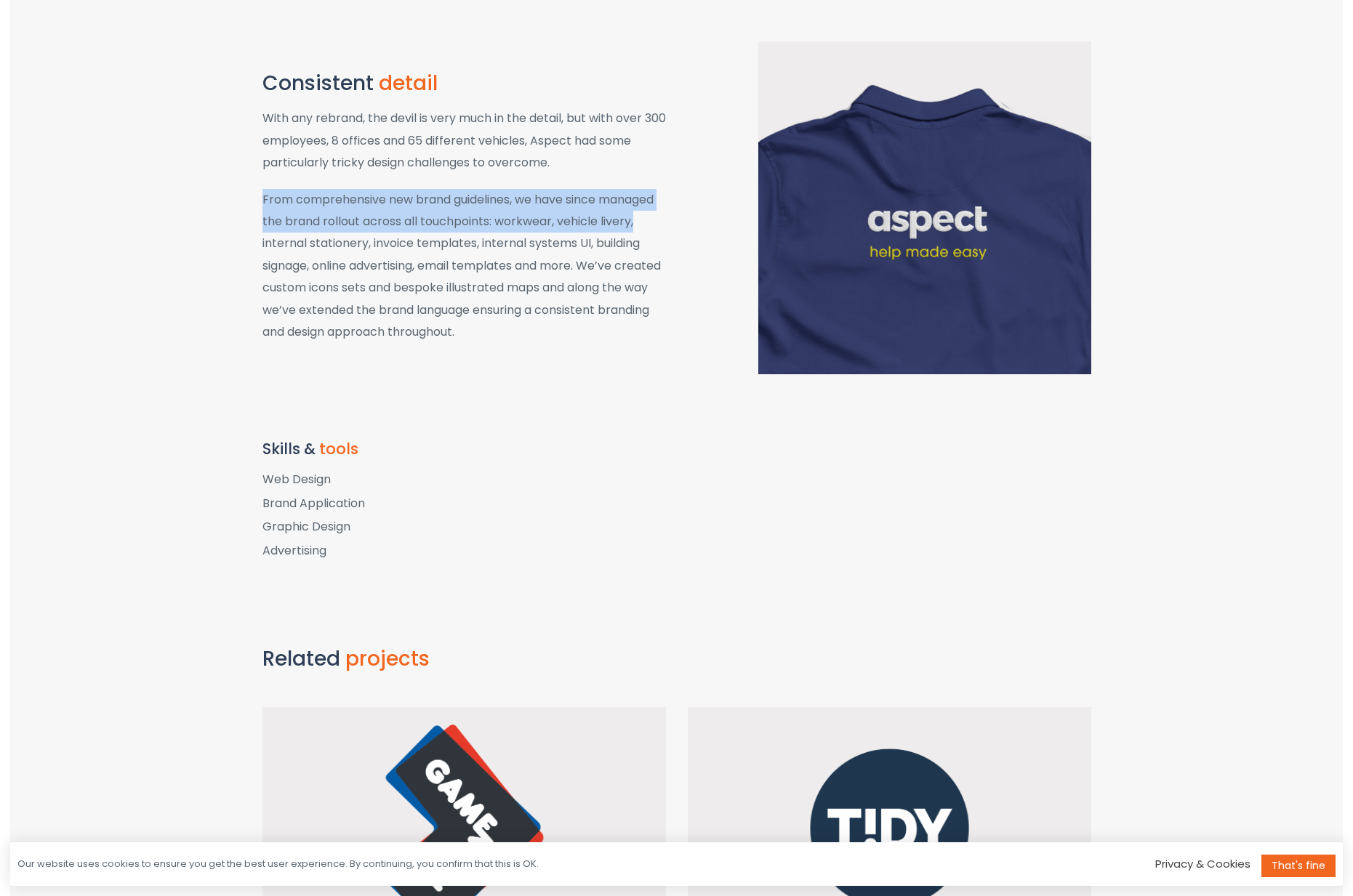
drag, startPoint x: 586, startPoint y: 260, endPoint x: 648, endPoint y: 325, distance: 89.8
click at [648, 325] on div "Consistent detail With any rebrand, the devil is very much in the detail, but w…" at bounding box center [464, 208] width 426 height 271
click at [648, 325] on p "From comprehensive new brand guidelines, we have since managed the brand rollou…" at bounding box center [464, 266] width 404 height 155
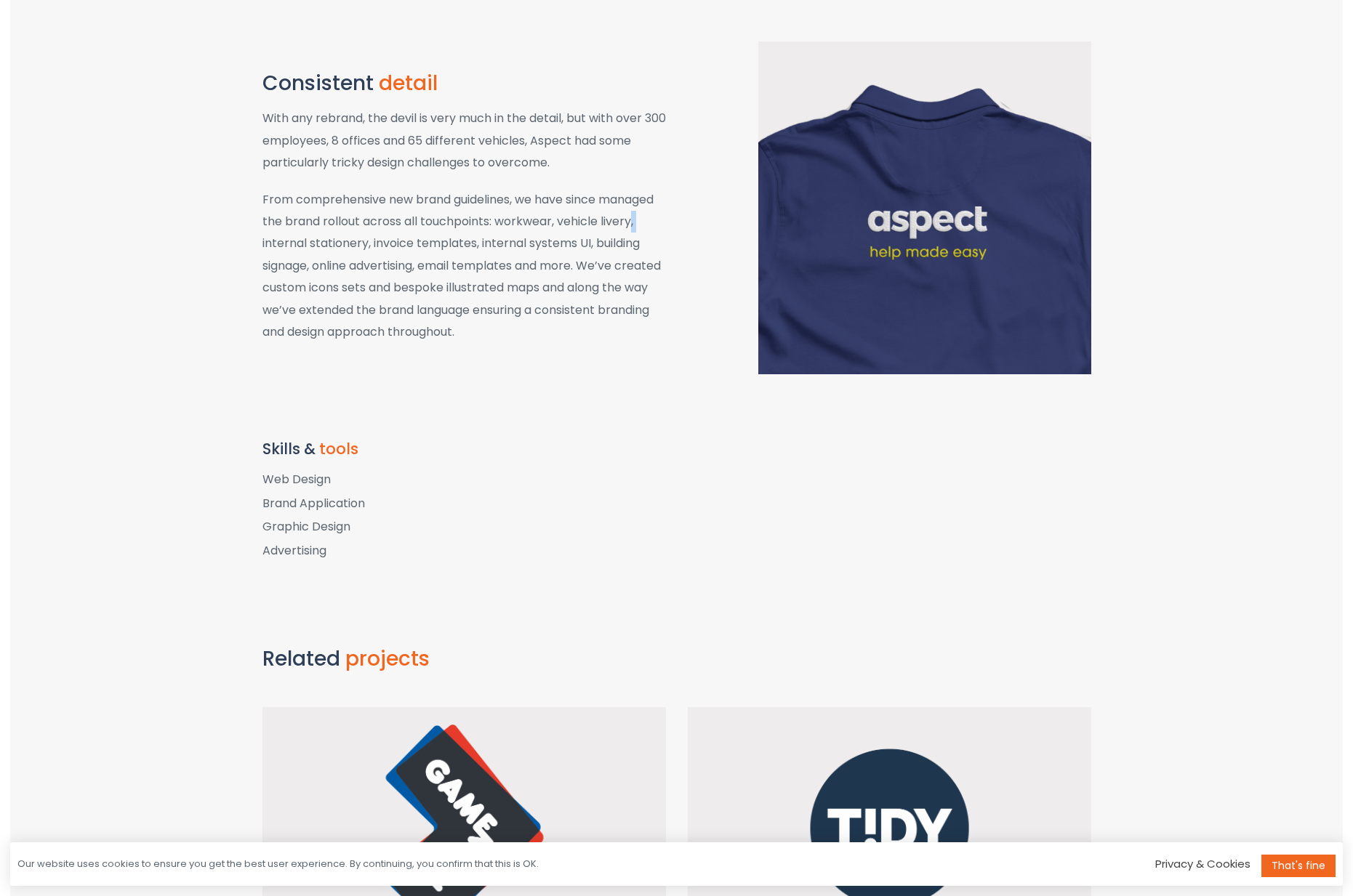
click at [648, 325] on p "From comprehensive new brand guidelines, we have since managed the brand rollou…" at bounding box center [464, 266] width 404 height 155
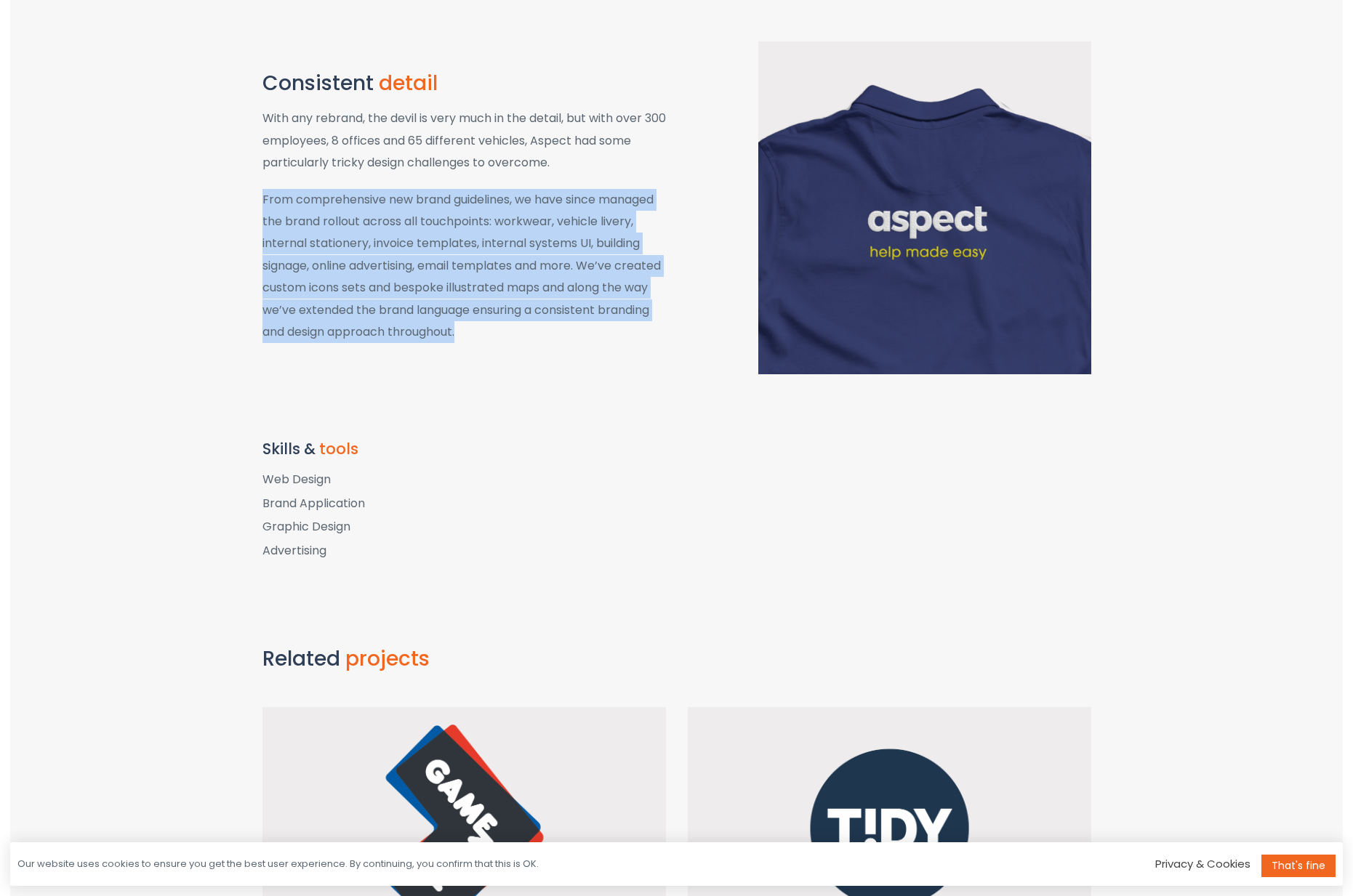
click at [648, 325] on p "From comprehensive new brand guidelines, we have since managed the brand rollou…" at bounding box center [464, 266] width 404 height 155
click at [649, 324] on p "From comprehensive new brand guidelines, we have since managed the brand rollou…" at bounding box center [464, 266] width 404 height 155
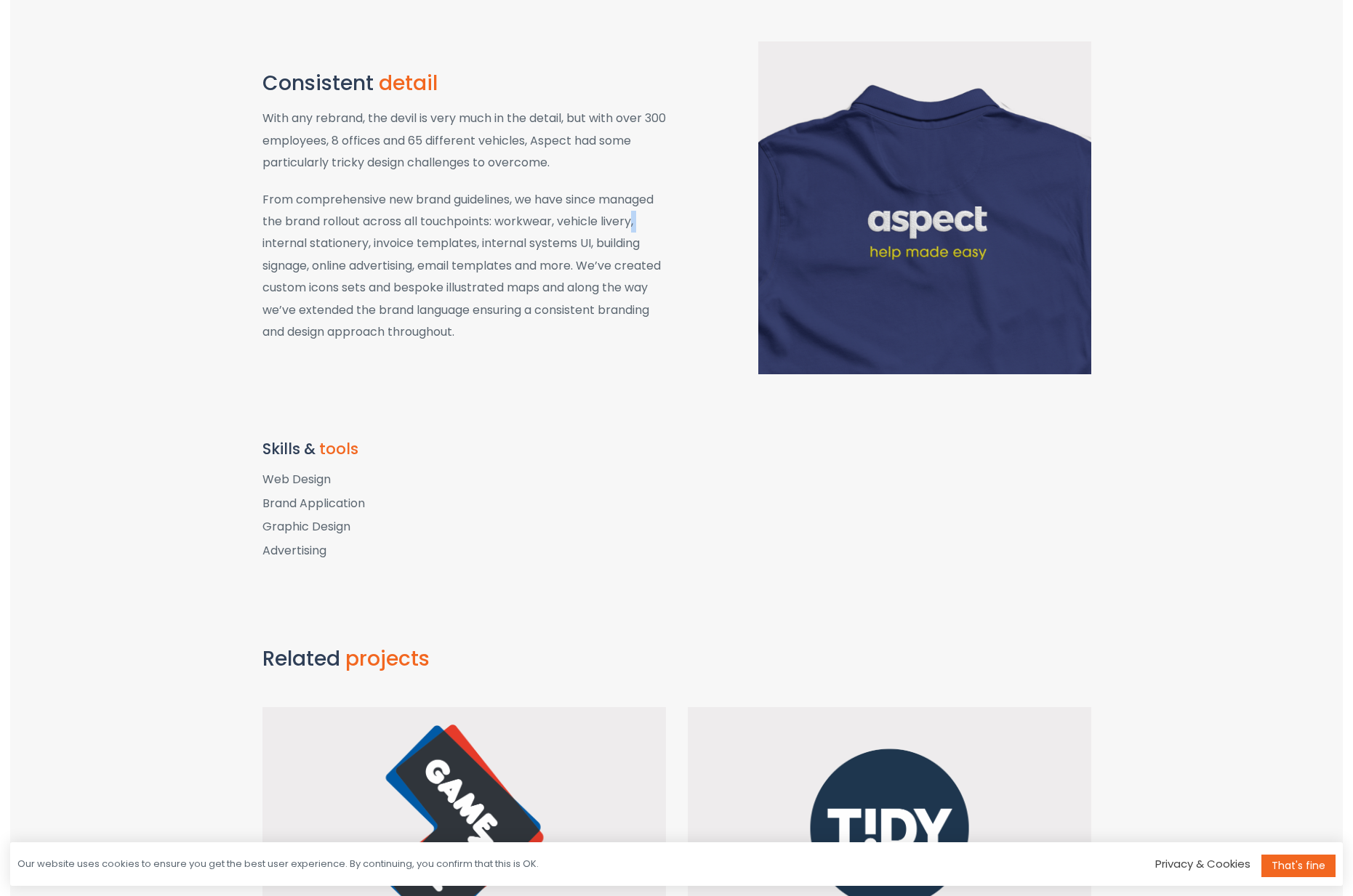
click at [649, 324] on p "From comprehensive new brand guidelines, we have since managed the brand rollou…" at bounding box center [464, 266] width 404 height 155
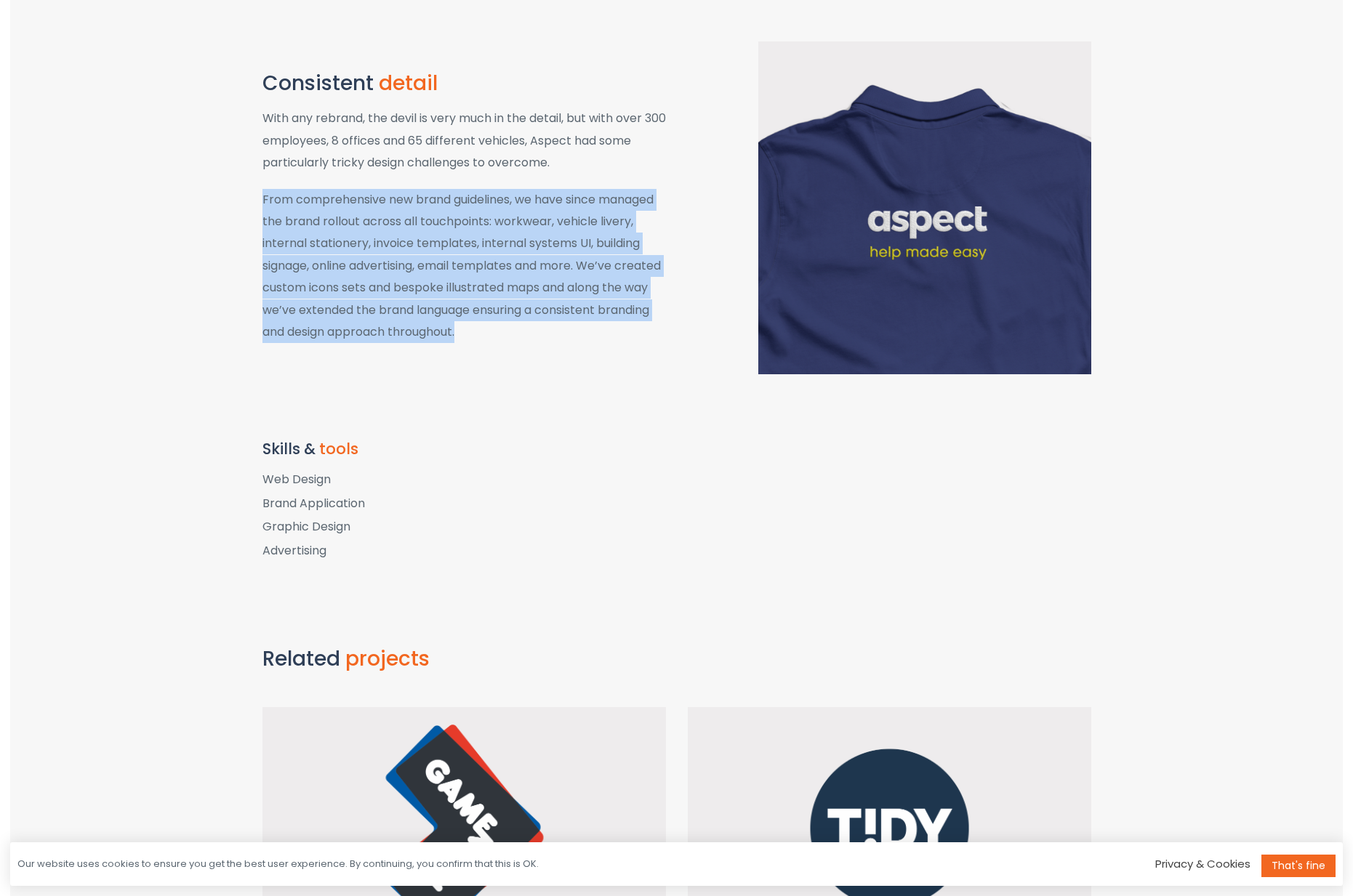
click at [649, 324] on p "From comprehensive new brand guidelines, we have since managed the brand rollou…" at bounding box center [464, 266] width 404 height 155
click at [651, 324] on p "From comprehensive new brand guidelines, we have since managed the brand rollou…" at bounding box center [464, 266] width 404 height 155
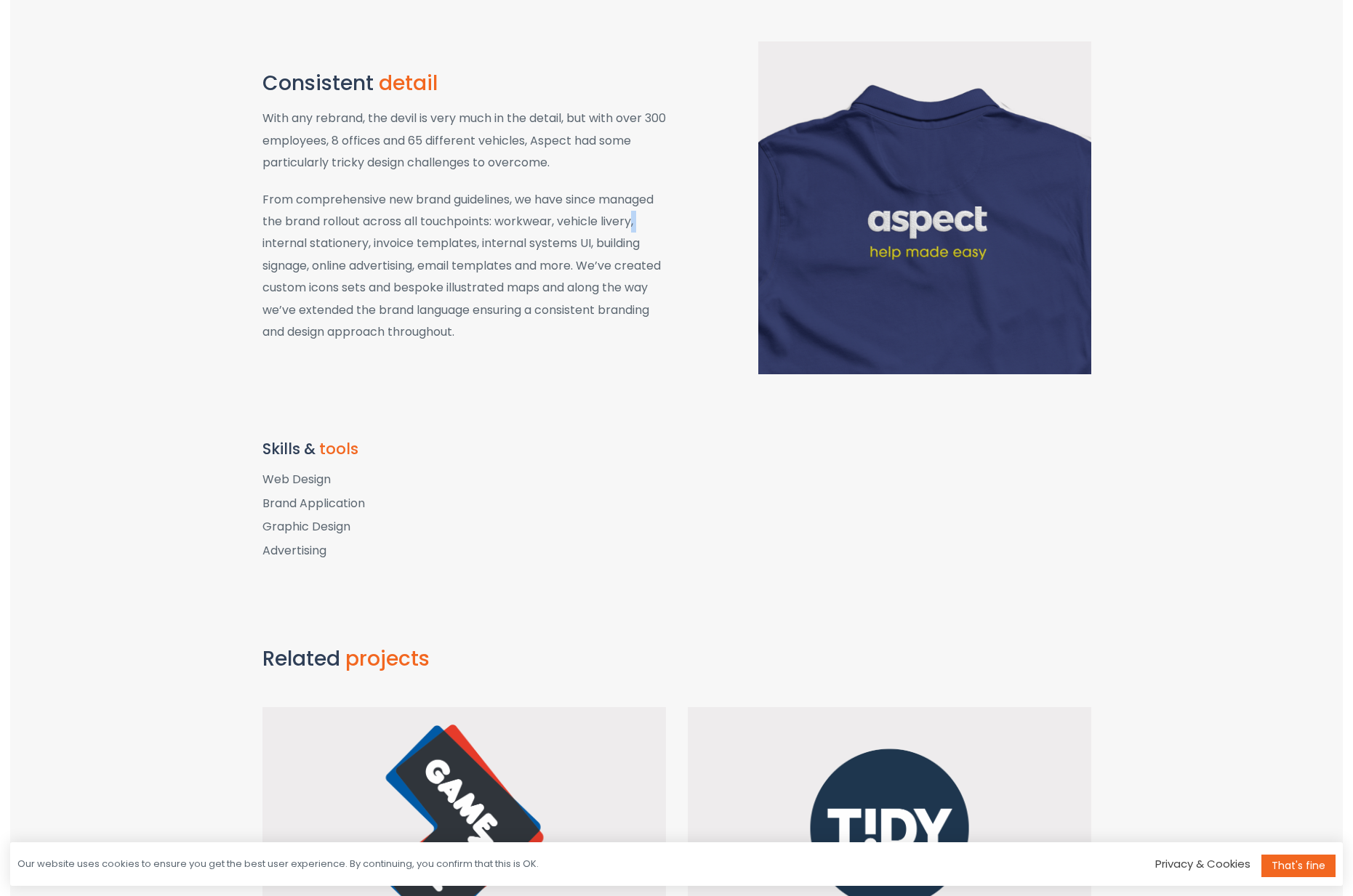
click at [651, 324] on p "From comprehensive new brand guidelines, we have since managed the brand rollou…" at bounding box center [464, 266] width 404 height 155
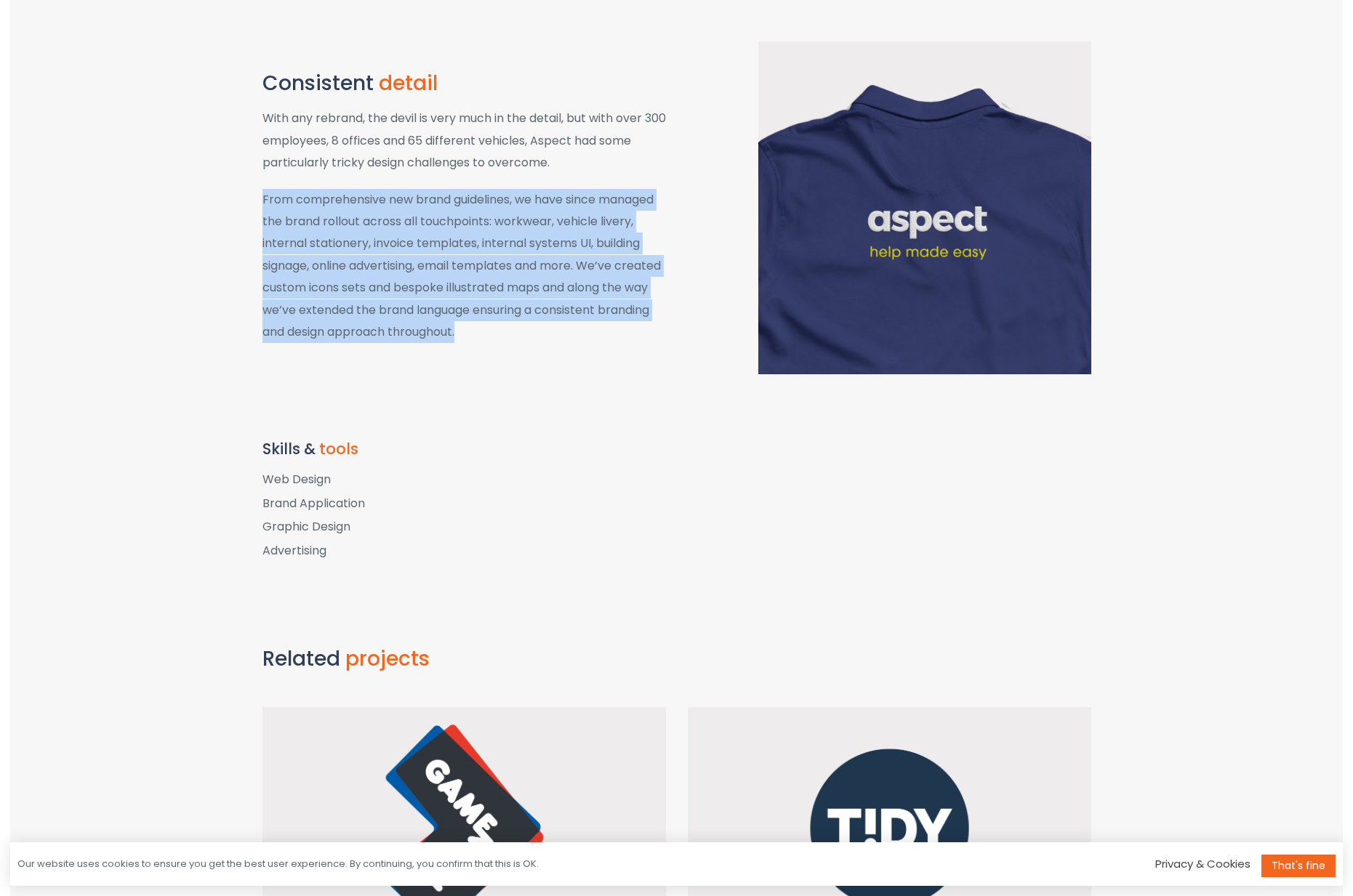
click at [651, 324] on p "From comprehensive new brand guidelines, we have since managed the brand rollou…" at bounding box center [464, 266] width 404 height 155
click at [655, 325] on p "From comprehensive new brand guidelines, we have since managed the brand rollou…" at bounding box center [464, 266] width 404 height 155
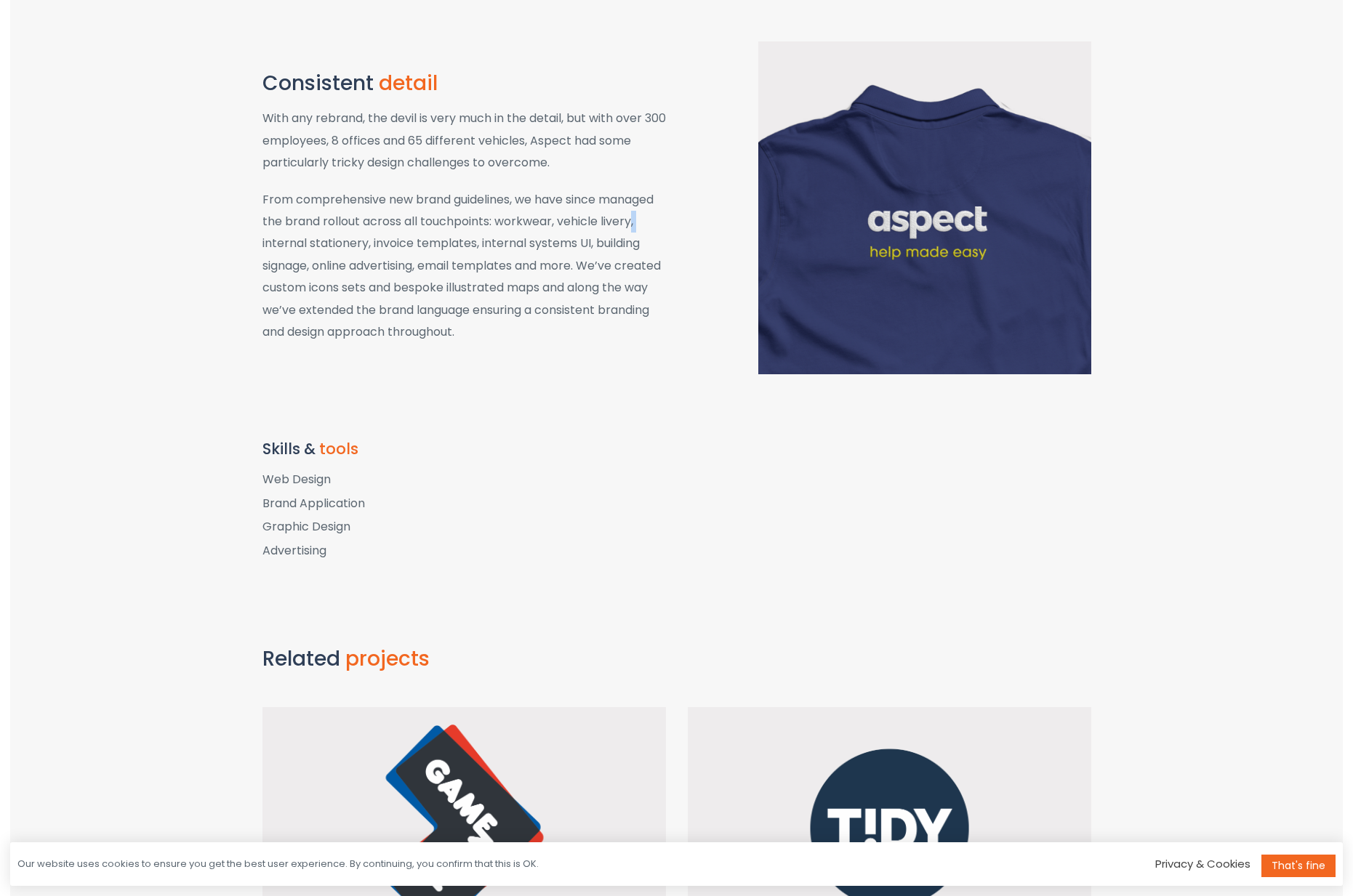
click at [655, 325] on p "From comprehensive new brand guidelines, we have since managed the brand rollou…" at bounding box center [464, 266] width 404 height 155
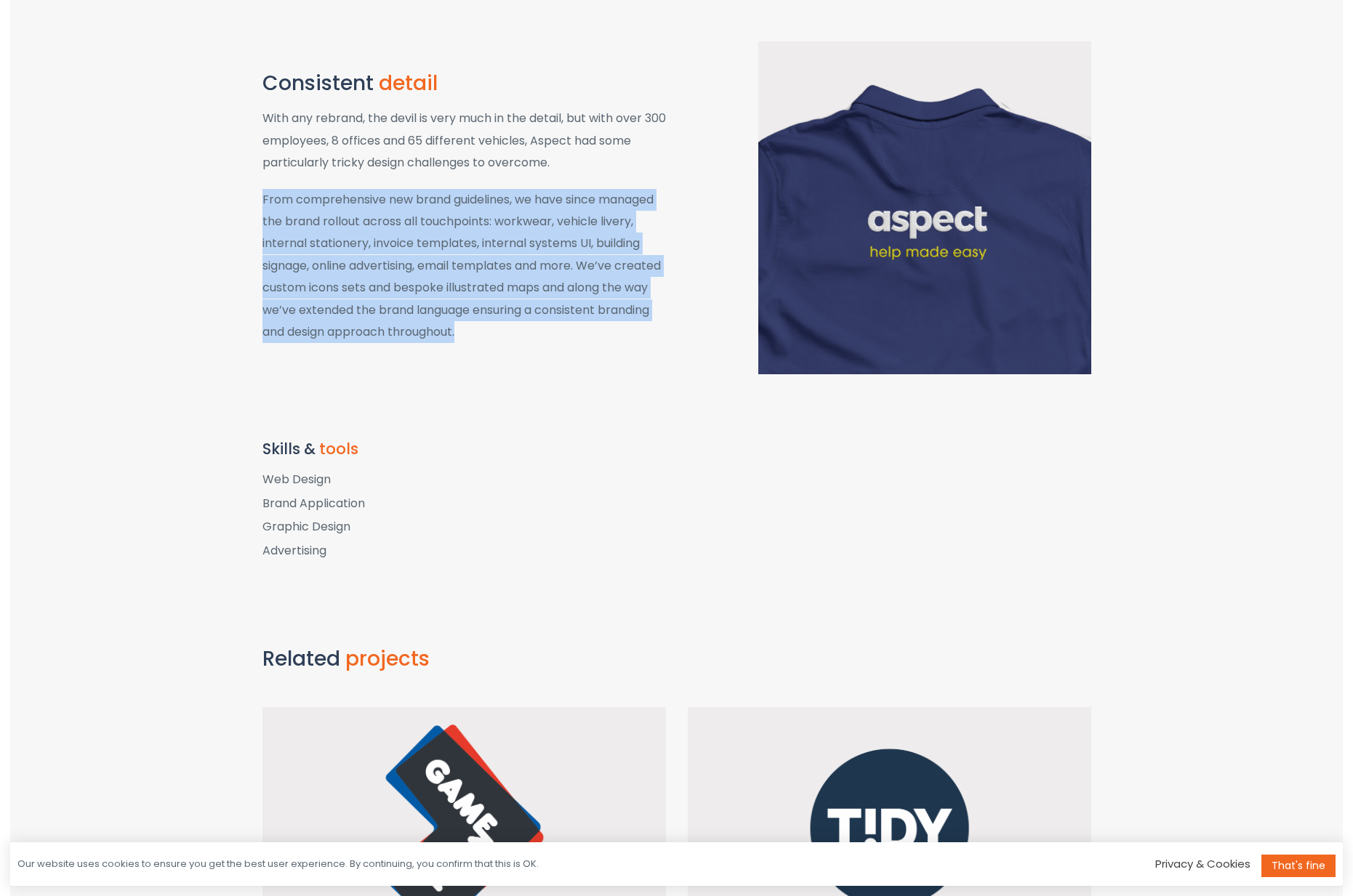
click at [655, 325] on p "From comprehensive new brand guidelines, we have since managed the brand rollou…" at bounding box center [464, 266] width 404 height 155
click at [656, 325] on p "From comprehensive new brand guidelines, we have since managed the brand rollou…" at bounding box center [464, 266] width 404 height 155
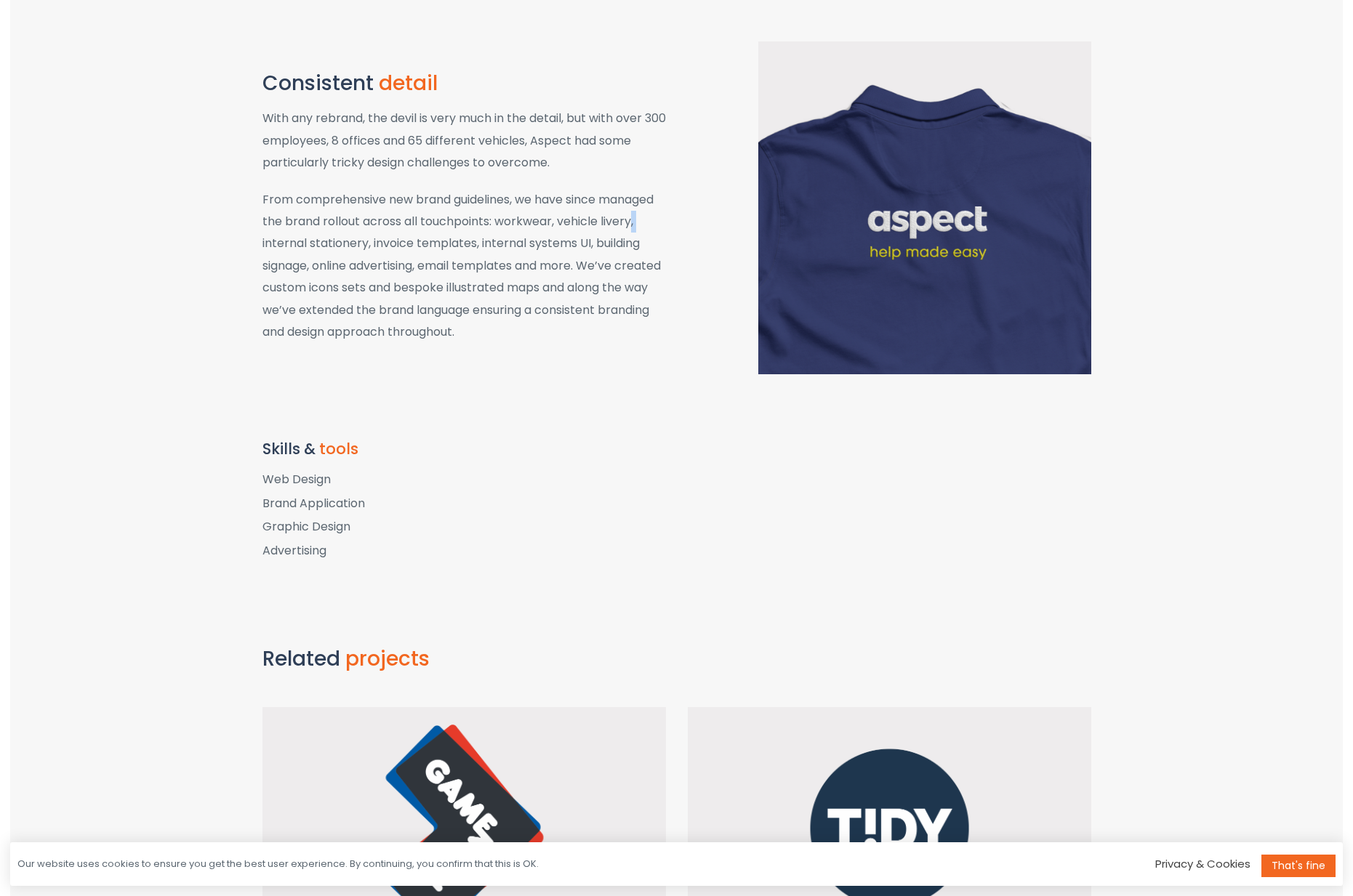
click at [656, 325] on p "From comprehensive new brand guidelines, we have since managed the brand rollou…" at bounding box center [464, 266] width 404 height 155
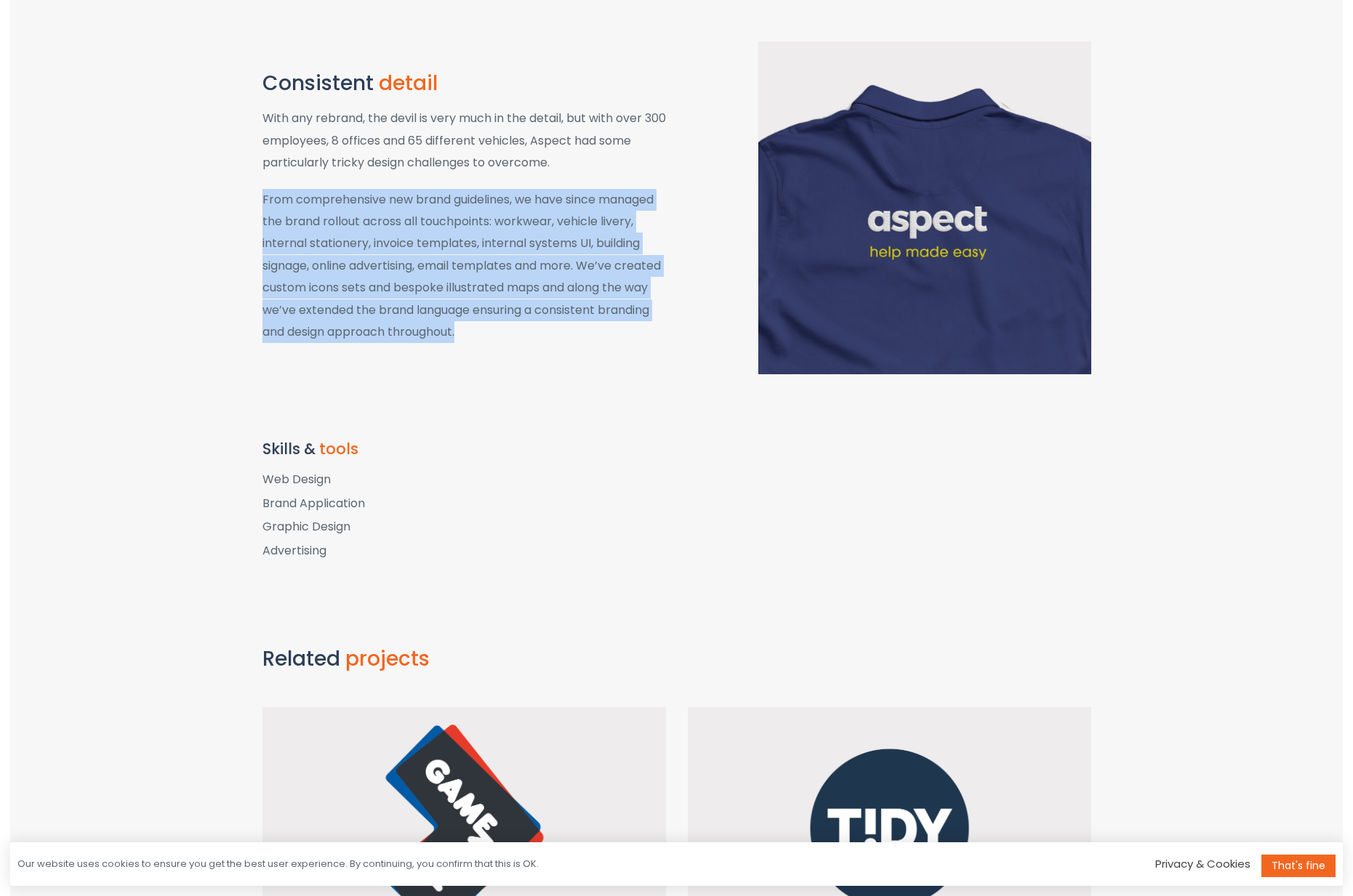
click at [656, 325] on p "From comprehensive new brand guidelines, we have since managed the brand rollou…" at bounding box center [464, 266] width 404 height 155
click at [657, 324] on p "From comprehensive new brand guidelines, we have since managed the brand rollou…" at bounding box center [464, 266] width 404 height 155
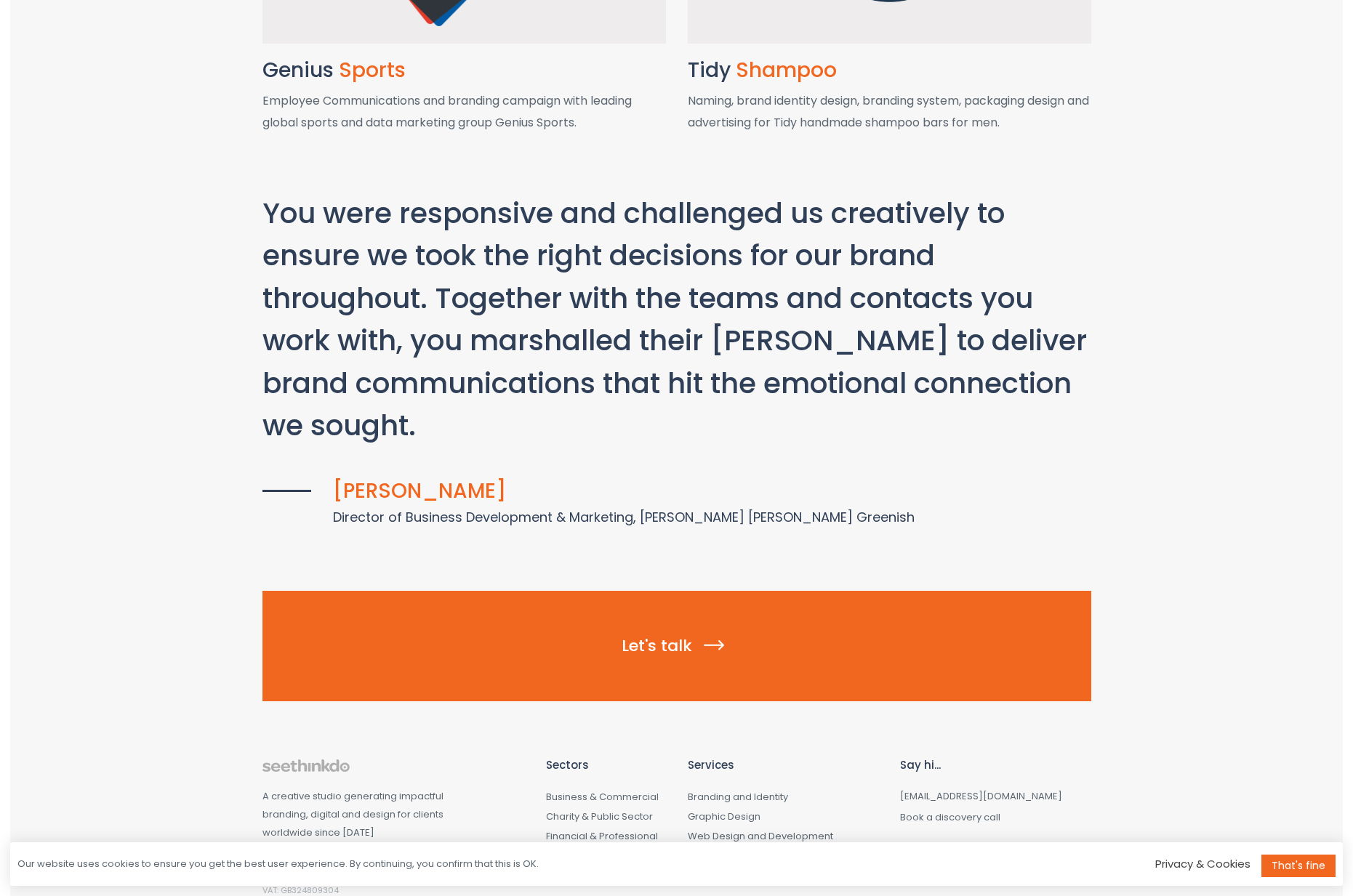
scroll to position [2759, 0]
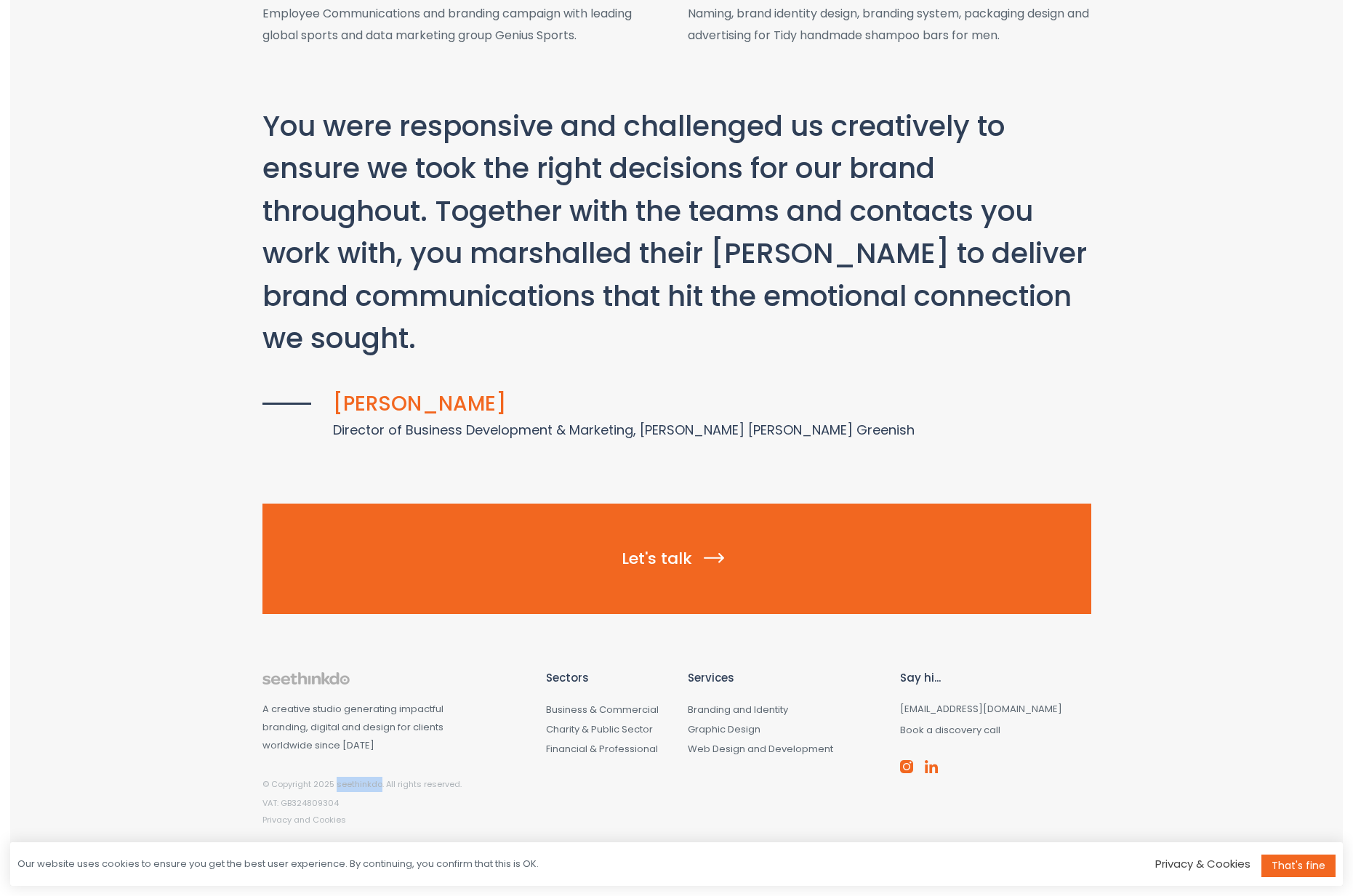
drag, startPoint x: 333, startPoint y: 786, endPoint x: 376, endPoint y: 788, distance: 43.0
click at [376, 788] on p "© Copyright 2025 seethinkdo. All rights reserved." at bounding box center [393, 784] width 261 height 16
copy p "seethinkdo"
